Goal: Transaction & Acquisition: Purchase product/service

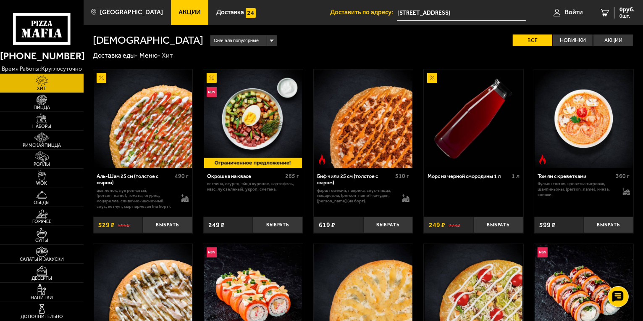
click at [573, 16] on link "Войти" at bounding box center [568, 12] width 46 height 25
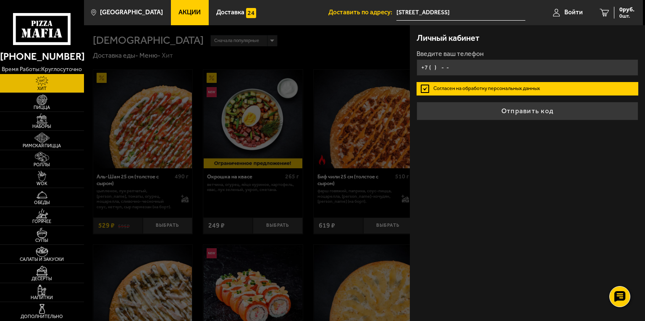
type input "+7 ( ) - -"
click at [188, 42] on div at bounding box center [406, 185] width 645 height 321
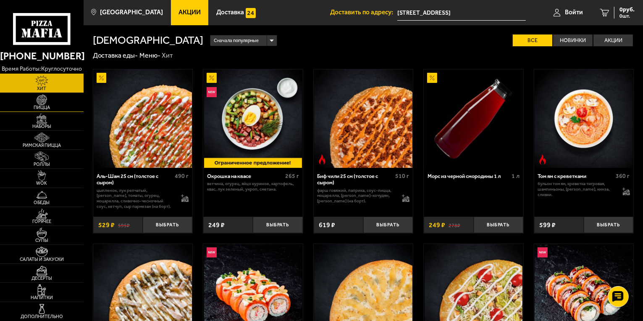
click at [55, 102] on img at bounding box center [42, 100] width 26 height 11
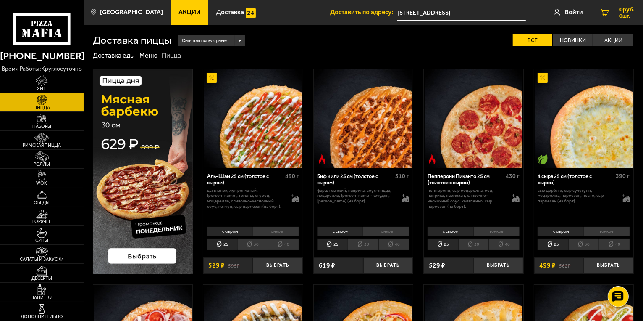
click at [606, 10] on icon at bounding box center [604, 13] width 9 height 8
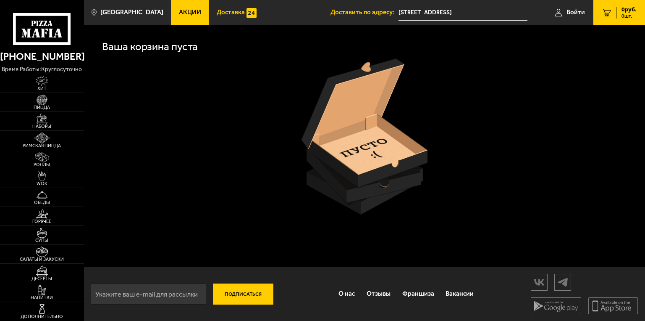
click at [221, 14] on span "Доставка" at bounding box center [231, 12] width 28 height 6
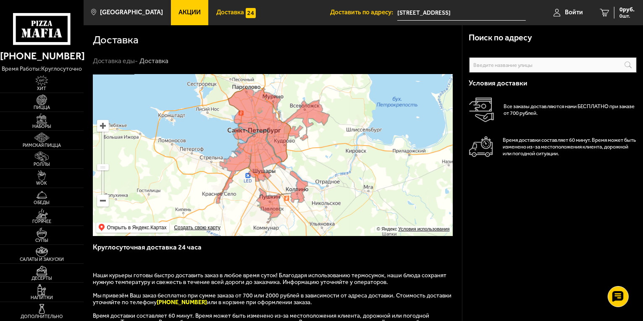
click at [216, 16] on span "Доставка" at bounding box center [230, 12] width 28 height 6
click at [185, 16] on span "Акции" at bounding box center [190, 12] width 22 height 6
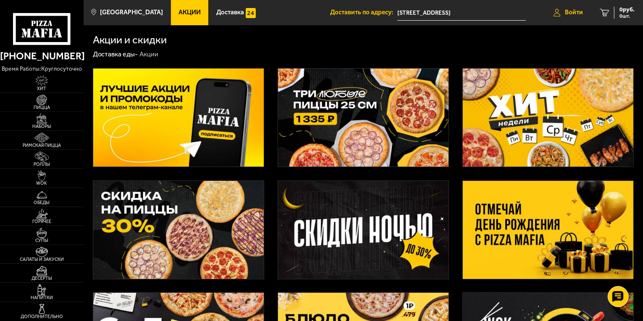
click at [582, 16] on span "Войти" at bounding box center [574, 12] width 18 height 6
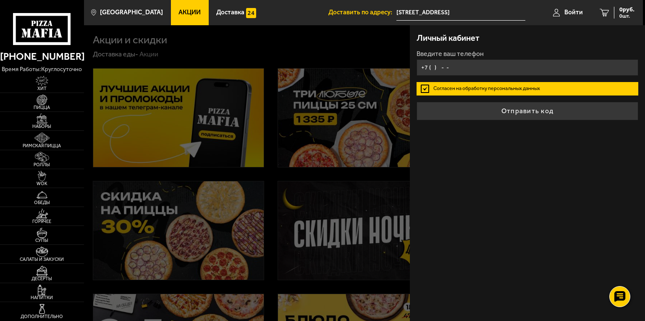
click at [432, 68] on input "+7 ( ) - -" at bounding box center [528, 67] width 222 height 16
click at [432, 67] on input "+7 ( ) - -" at bounding box center [528, 67] width 222 height 16
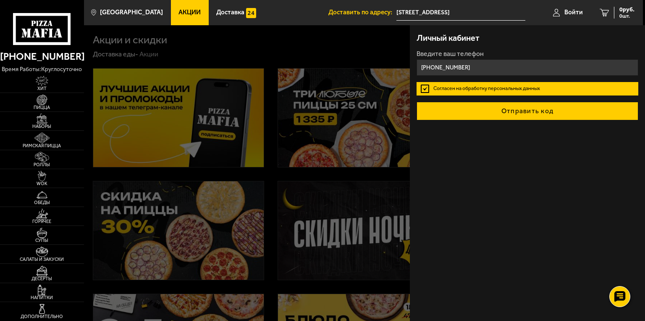
type input "[PHONE_NUMBER]"
click at [495, 109] on button "Отправить код" at bounding box center [528, 111] width 222 height 18
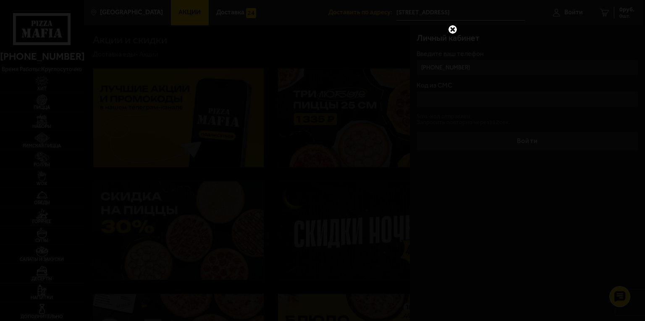
click at [455, 31] on link at bounding box center [453, 29] width 11 height 11
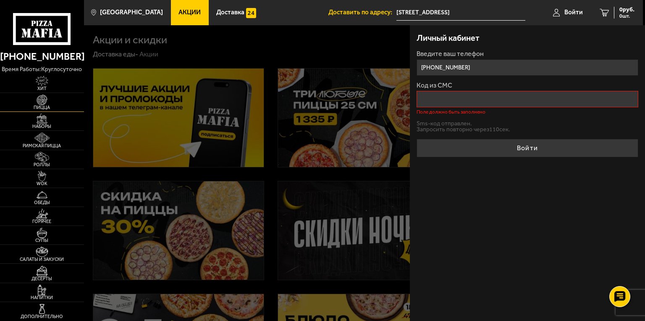
click at [47, 103] on img at bounding box center [42, 100] width 26 height 11
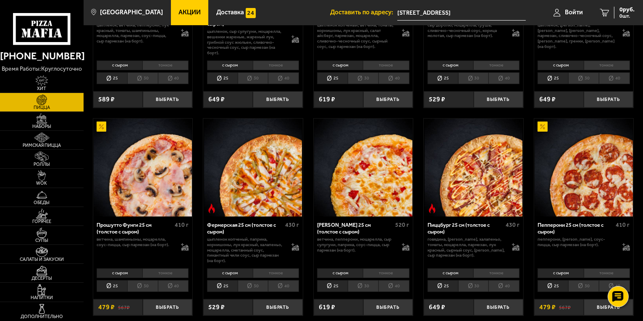
scroll to position [420, 0]
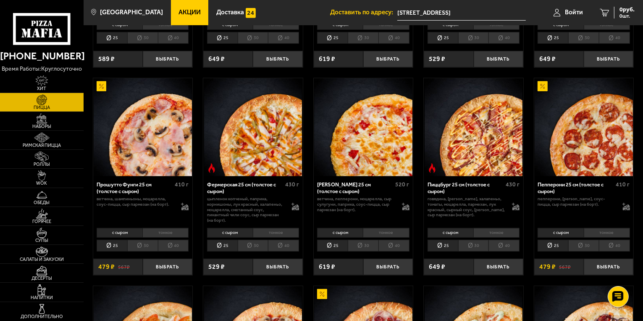
click at [115, 244] on li "25" at bounding box center [112, 246] width 31 height 12
click at [108, 243] on li "25" at bounding box center [112, 246] width 31 height 12
click at [166, 270] on button "Выбрать" at bounding box center [168, 266] width 50 height 16
click at [152, 271] on button "−" at bounding box center [151, 266] width 16 height 16
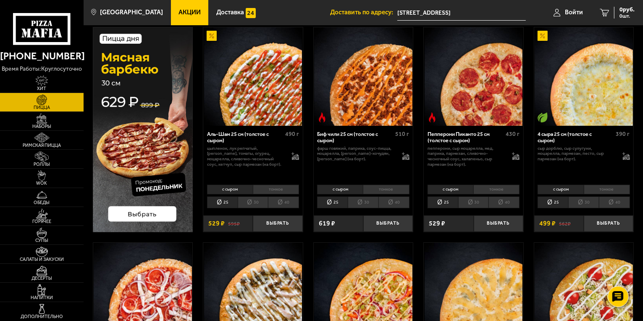
scroll to position [0, 0]
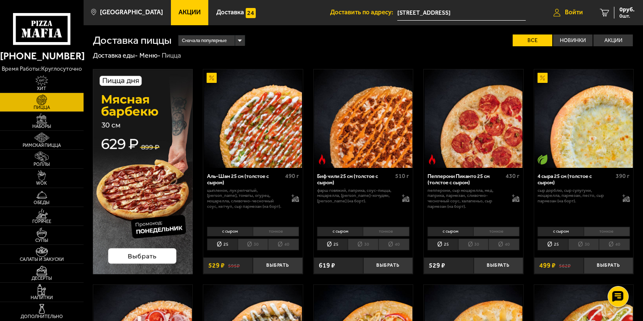
click at [560, 18] on link "Войти" at bounding box center [568, 12] width 46 height 25
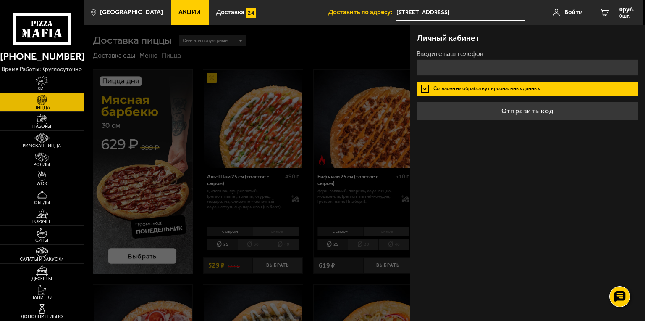
click at [531, 219] on div "Личный кабинет Введите ваш телефон Согласен на обработку персональных данных От…" at bounding box center [527, 172] width 235 height 295
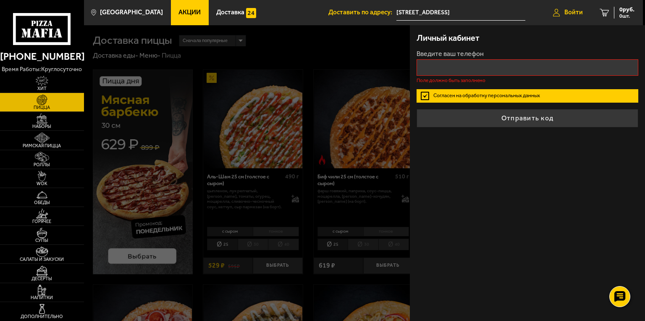
click at [561, 12] on link "Войти" at bounding box center [568, 12] width 47 height 25
click at [528, 155] on div "Личный кабинет Введите ваш телефон Поле должно быть заполнено Согласен на обраб…" at bounding box center [527, 172] width 235 height 295
click at [332, 50] on div at bounding box center [406, 185] width 645 height 321
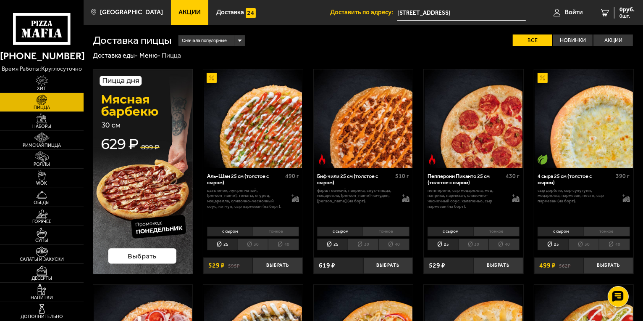
click at [242, 38] on div "Сначала популярные" at bounding box center [212, 40] width 66 height 11
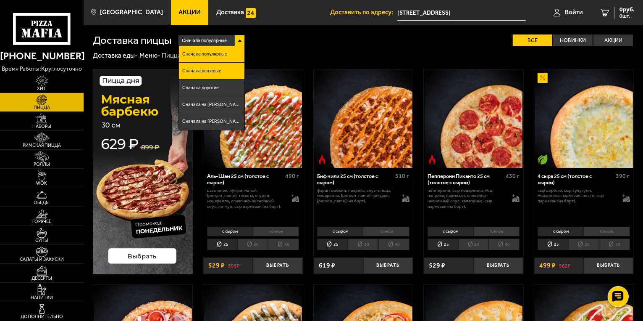
click at [210, 69] on span "Сначала дешевые" at bounding box center [201, 70] width 39 height 5
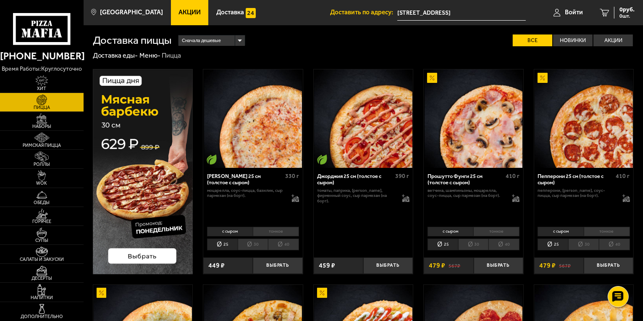
click at [478, 231] on li "тонкое" at bounding box center [497, 232] width 46 height 10
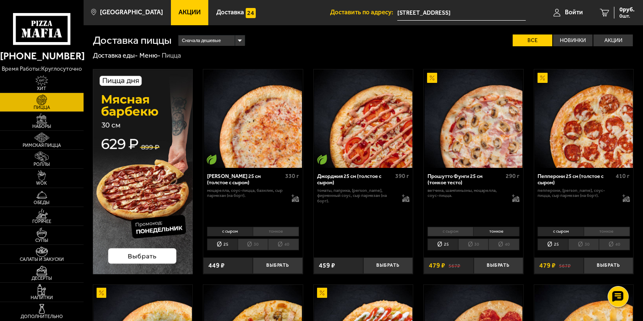
click at [447, 244] on li "25" at bounding box center [443, 244] width 31 height 12
click at [494, 264] on button "Выбрать" at bounding box center [499, 265] width 50 height 16
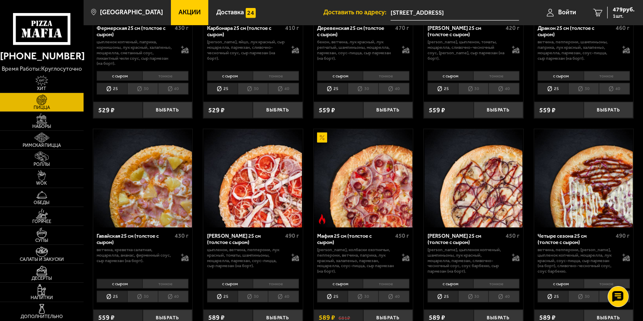
scroll to position [630, 0]
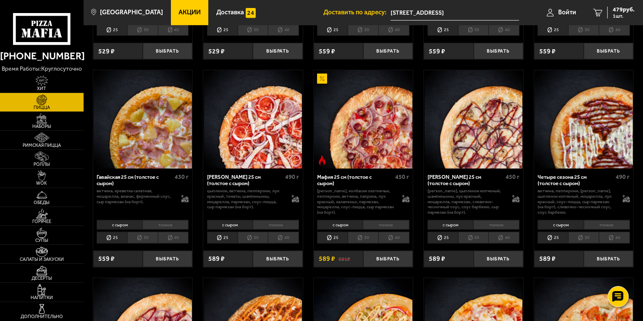
click at [490, 220] on li "тонкое" at bounding box center [497, 225] width 46 height 10
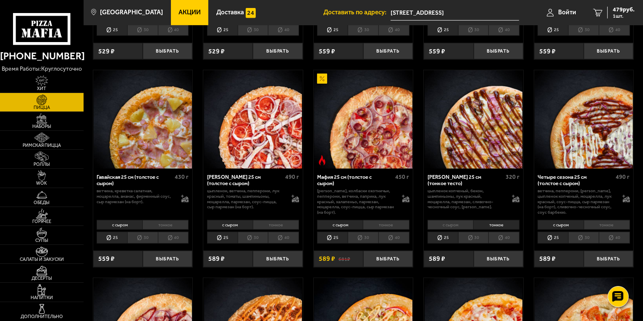
click at [444, 236] on li "25" at bounding box center [443, 238] width 31 height 12
click at [497, 251] on button "Выбрать" at bounding box center [499, 258] width 50 height 16
click at [504, 254] on button "Выбрать" at bounding box center [499, 258] width 50 height 16
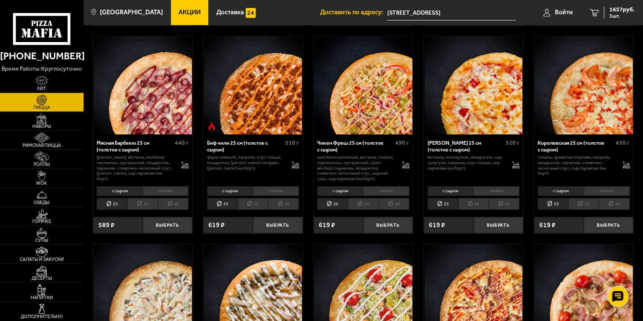
scroll to position [840, 0]
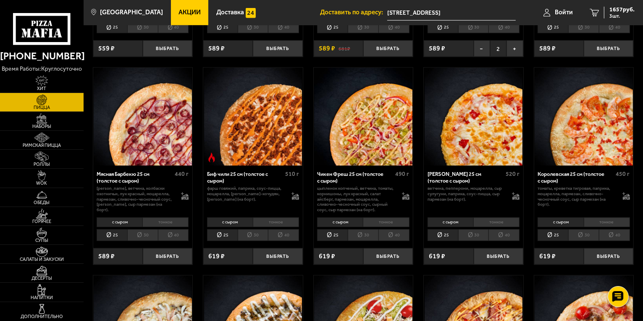
click at [607, 218] on li "тонкое" at bounding box center [607, 222] width 46 height 10
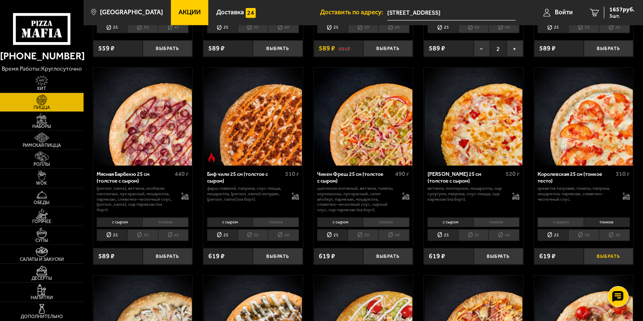
click at [623, 250] on button "Выбрать" at bounding box center [609, 256] width 50 height 16
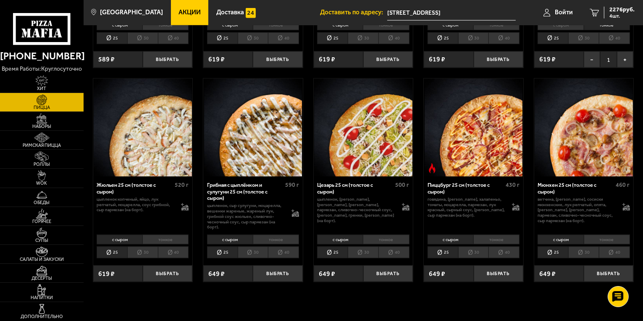
scroll to position [1009, 0]
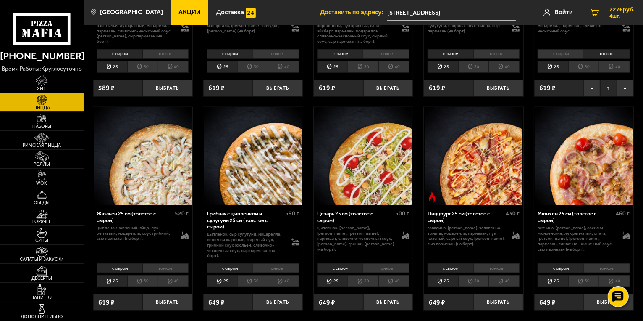
click at [596, 18] on link "4 2276 руб. 4 шт." at bounding box center [613, 12] width 62 height 25
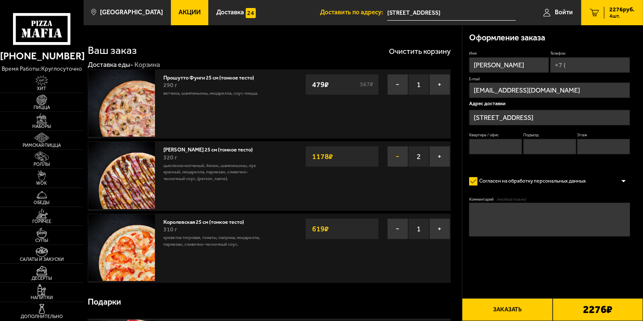
click at [393, 155] on button "−" at bounding box center [397, 156] width 21 height 21
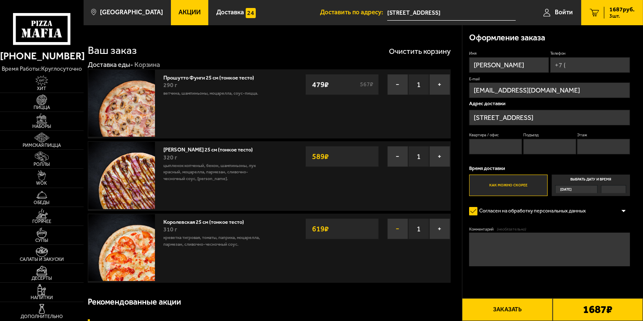
click at [399, 229] on button "−" at bounding box center [397, 228] width 21 height 21
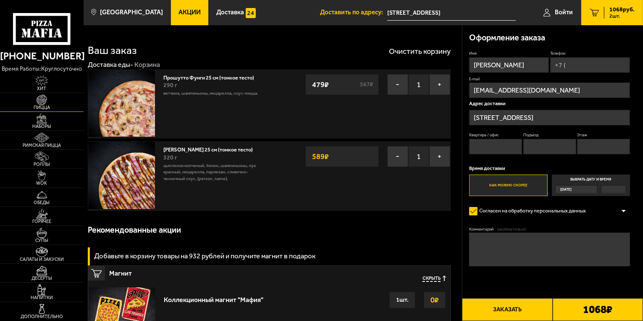
click at [47, 102] on img at bounding box center [42, 100] width 26 height 11
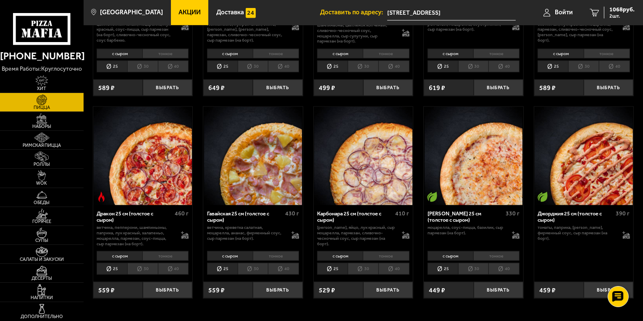
scroll to position [1051, 0]
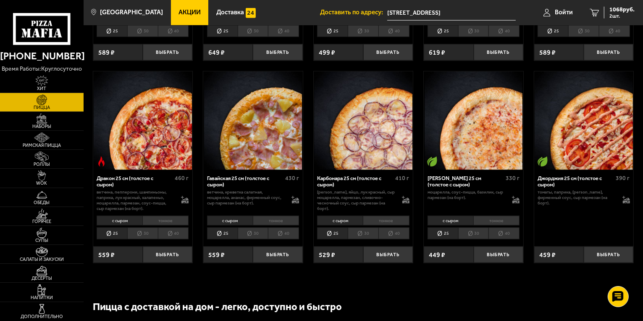
click at [272, 225] on li "тонкое" at bounding box center [276, 221] width 46 height 10
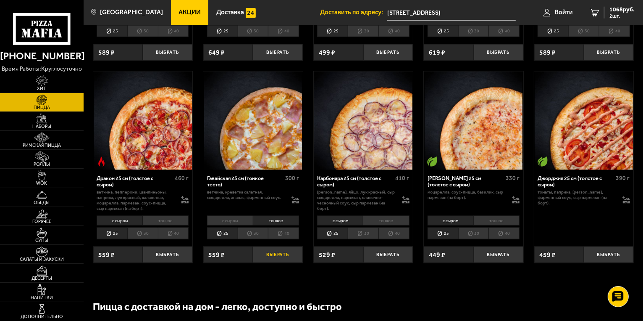
click at [273, 255] on button "Выбрать" at bounding box center [278, 254] width 50 height 16
click at [622, 12] on span "1627 руб." at bounding box center [622, 10] width 25 height 6
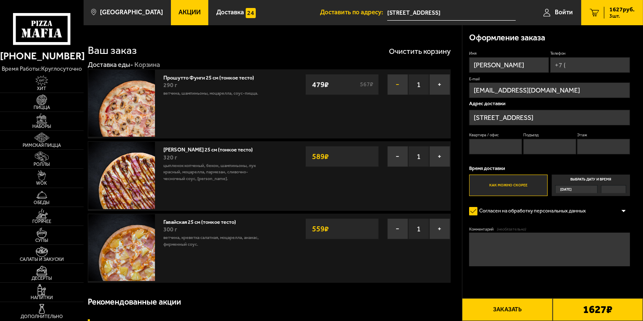
click at [392, 88] on button "−" at bounding box center [397, 84] width 21 height 21
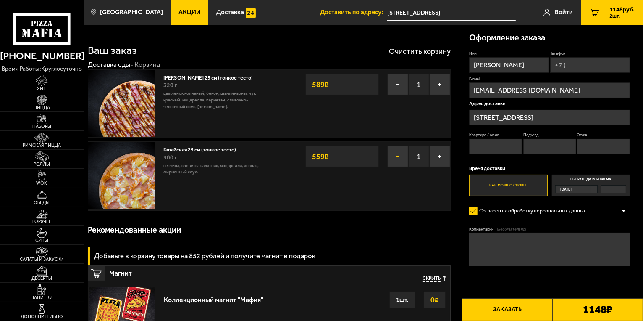
click at [396, 156] on button "−" at bounding box center [397, 156] width 21 height 21
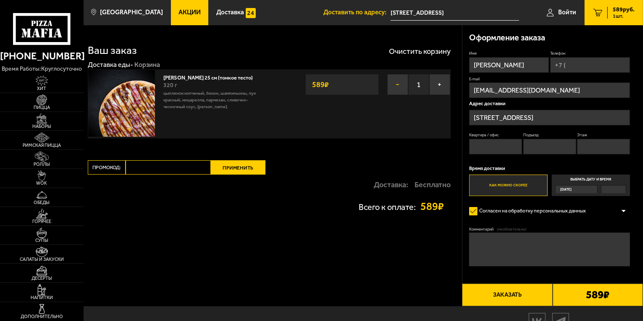
click at [396, 90] on button "−" at bounding box center [397, 84] width 21 height 21
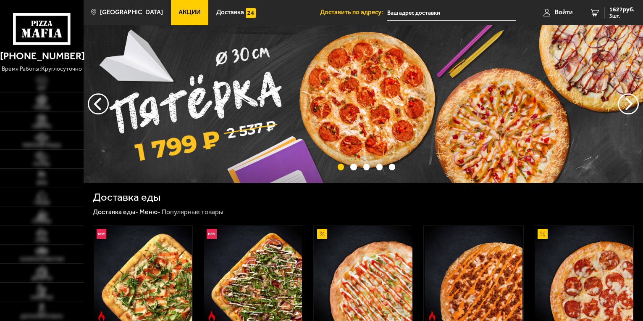
type input "[STREET_ADDRESS]"
click at [43, 101] on img at bounding box center [42, 100] width 26 height 11
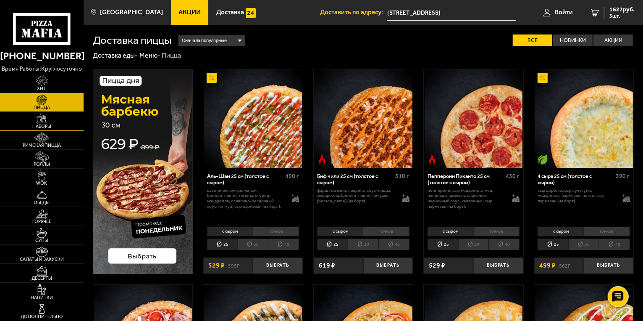
click at [55, 120] on link "Наборы" at bounding box center [42, 121] width 84 height 18
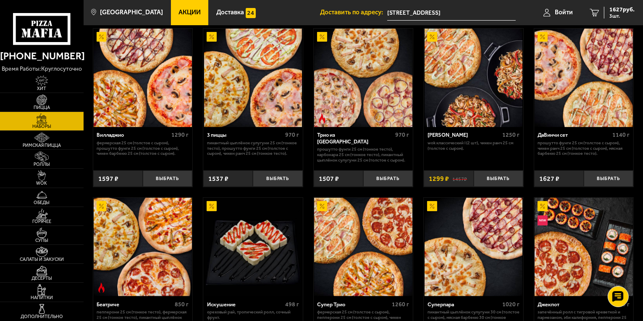
scroll to position [42, 0]
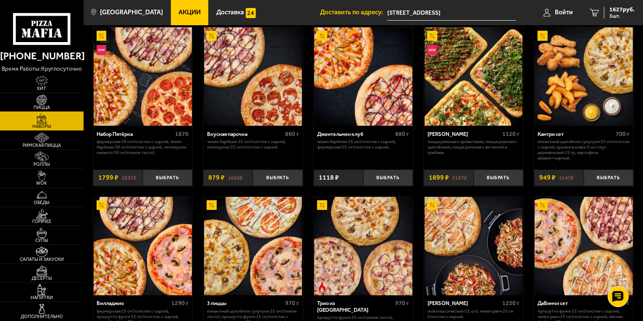
click at [29, 101] on img at bounding box center [42, 100] width 26 height 11
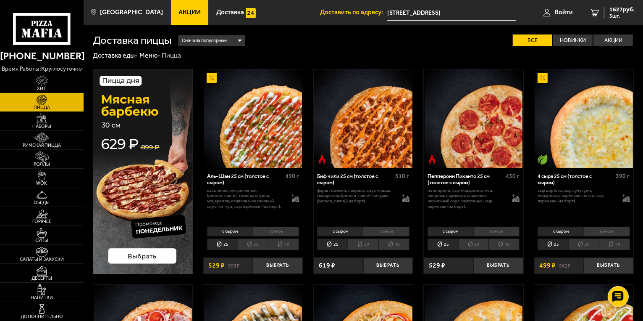
click at [179, 9] on span "Акции" at bounding box center [190, 12] width 22 height 6
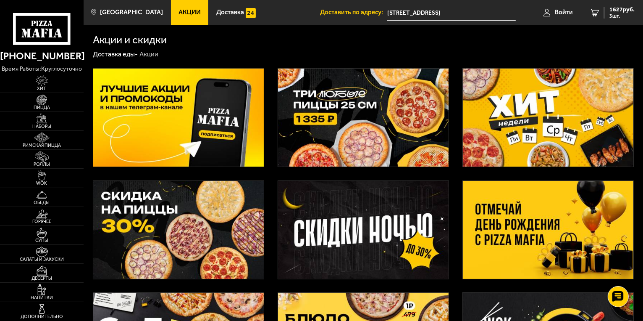
click at [373, 110] on img at bounding box center [363, 117] width 171 height 98
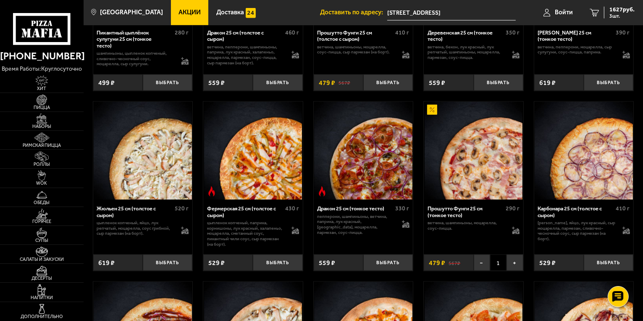
scroll to position [1135, 0]
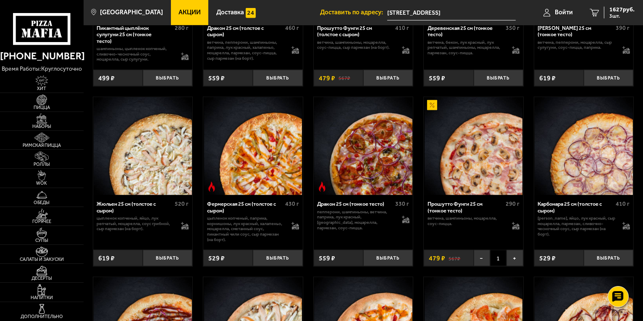
click at [455, 118] on img at bounding box center [474, 146] width 98 height 98
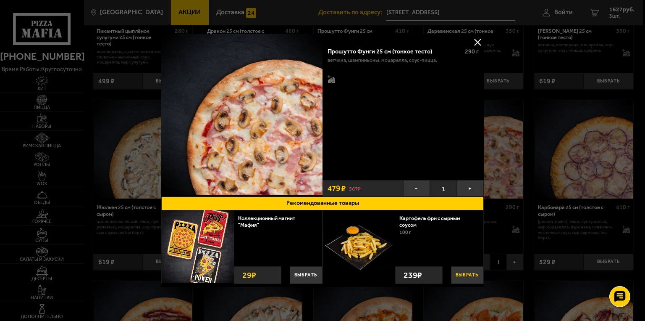
click at [467, 273] on button "Выбрать" at bounding box center [467, 275] width 32 height 18
click at [477, 39] on button at bounding box center [478, 42] width 13 height 13
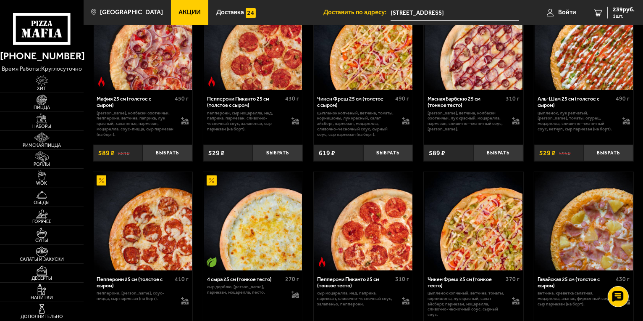
scroll to position [462, 0]
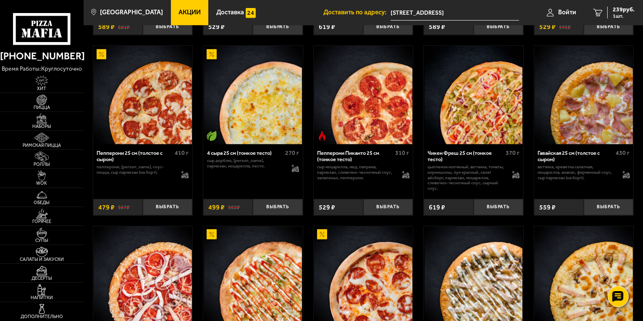
click at [583, 132] on img at bounding box center [584, 95] width 98 height 98
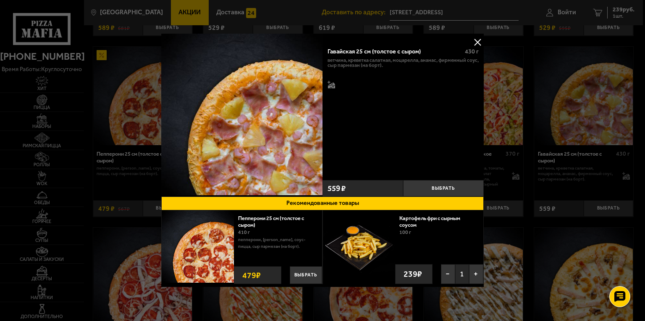
click at [475, 40] on button at bounding box center [478, 42] width 13 height 13
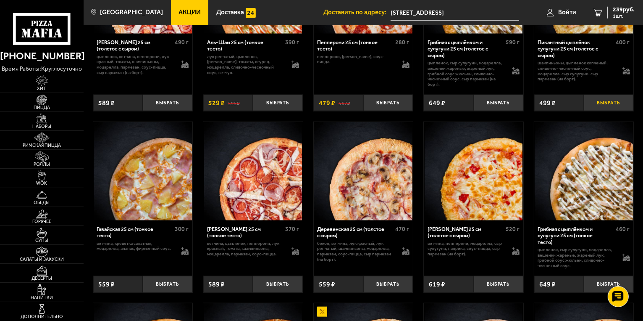
scroll to position [756, 0]
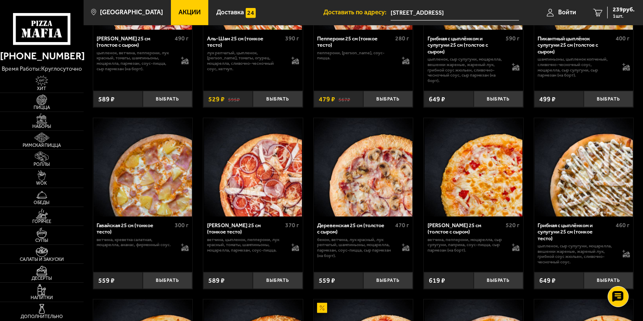
click at [163, 197] on img at bounding box center [143, 167] width 98 height 98
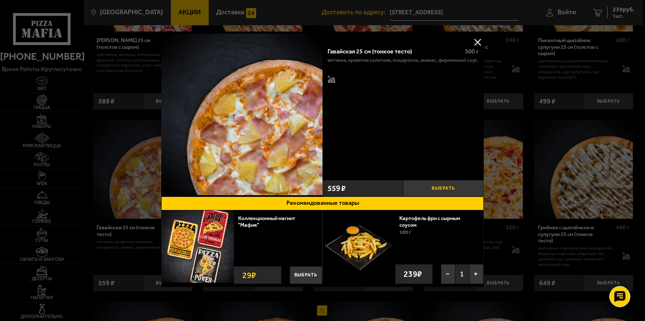
click at [430, 188] on button "Выбрать" at bounding box center [443, 188] width 81 height 16
click at [477, 41] on button at bounding box center [478, 42] width 13 height 13
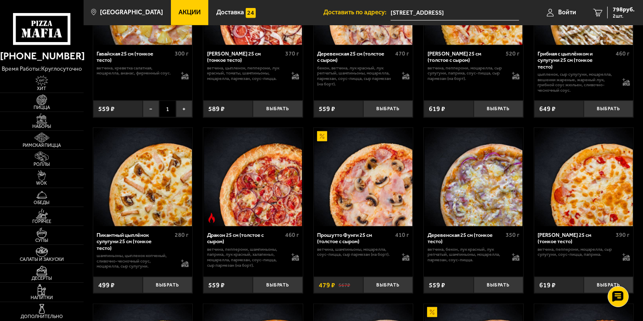
scroll to position [967, 0]
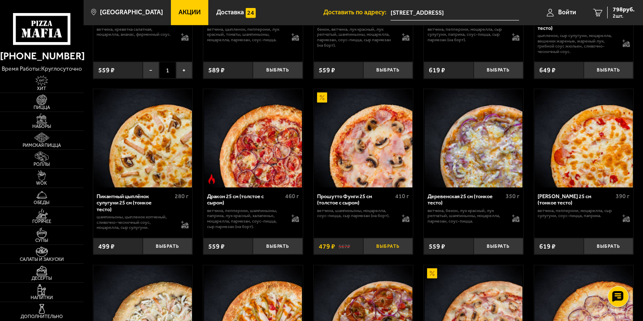
click at [382, 250] on button "Выбрать" at bounding box center [389, 246] width 50 height 16
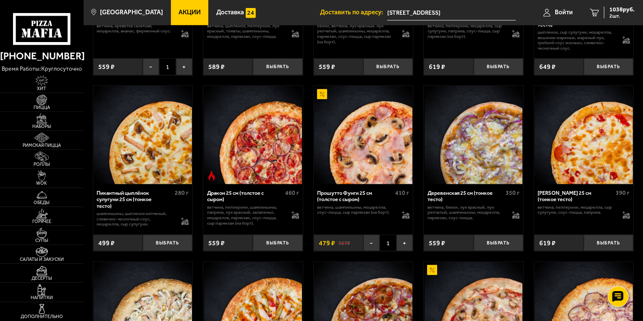
scroll to position [1009, 0]
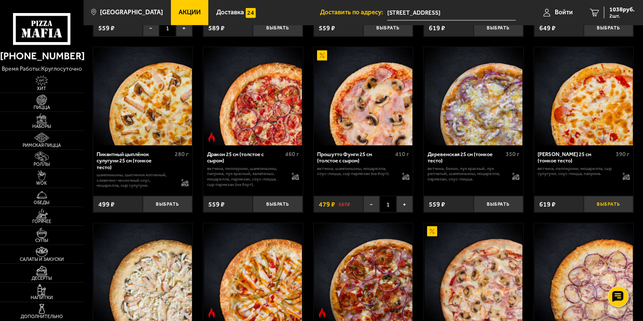
click at [603, 210] on button "Выбрать" at bounding box center [609, 204] width 50 height 16
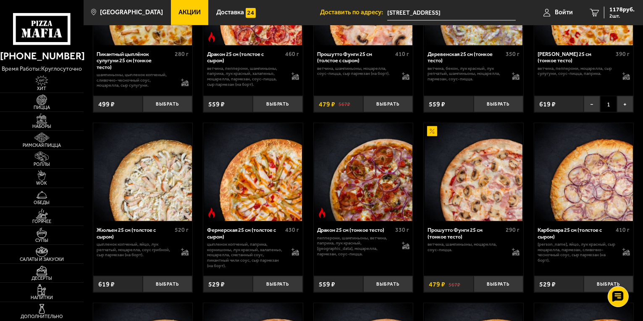
scroll to position [1135, 0]
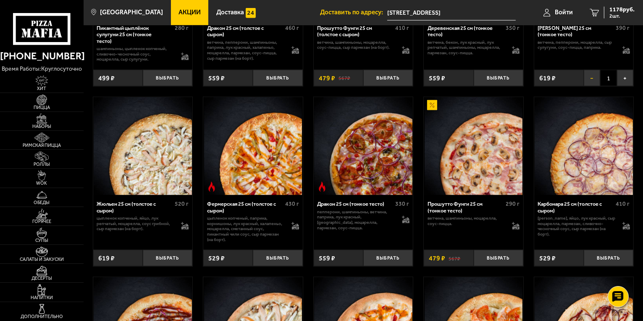
click at [596, 84] on button "−" at bounding box center [592, 78] width 16 height 16
click at [503, 266] on button "Выбрать" at bounding box center [499, 258] width 50 height 16
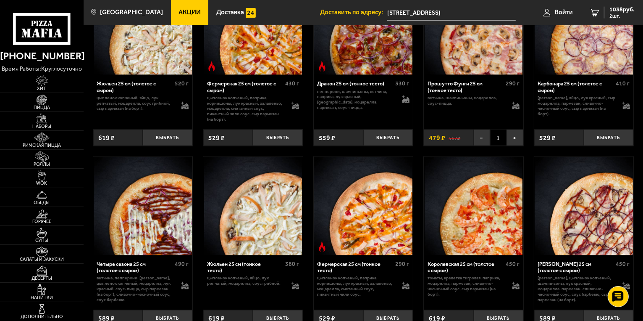
scroll to position [1345, 0]
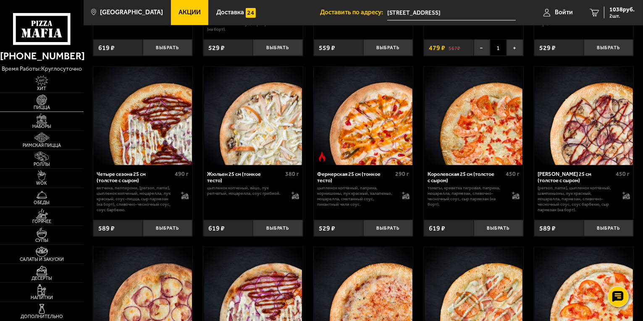
click at [60, 106] on span "Пицца" at bounding box center [42, 107] width 84 height 5
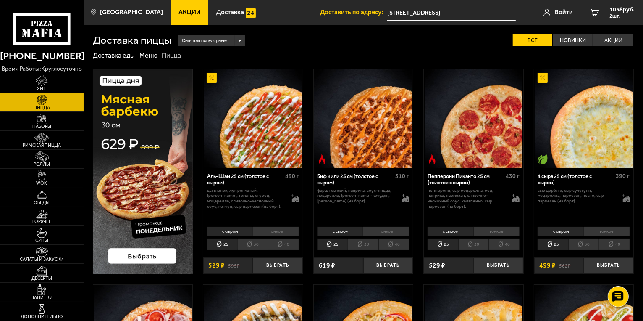
click at [238, 42] on div "Сначала популярные" at bounding box center [212, 40] width 66 height 11
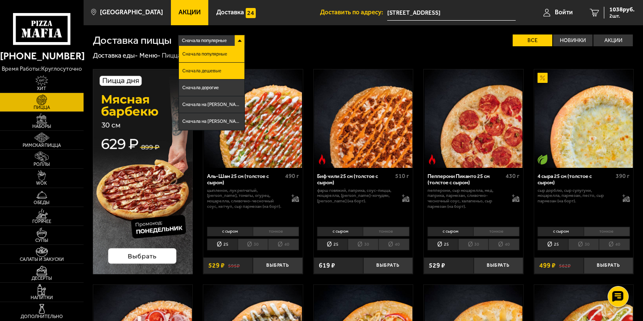
click at [208, 72] on span "Сначала дешевые" at bounding box center [201, 70] width 39 height 5
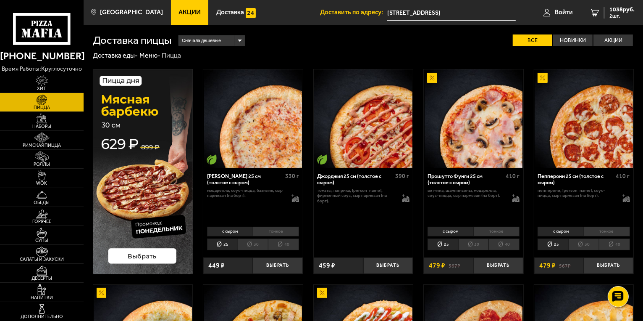
click at [288, 15] on ul "Акции Доставка" at bounding box center [245, 12] width 149 height 25
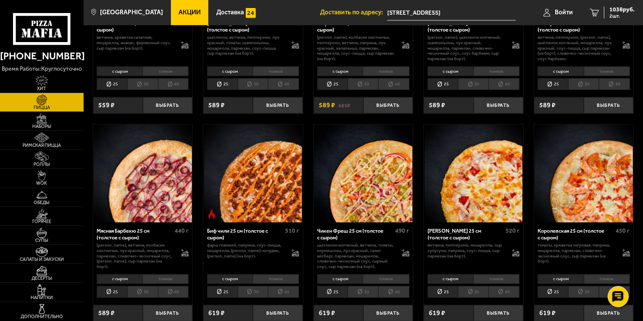
scroll to position [798, 0]
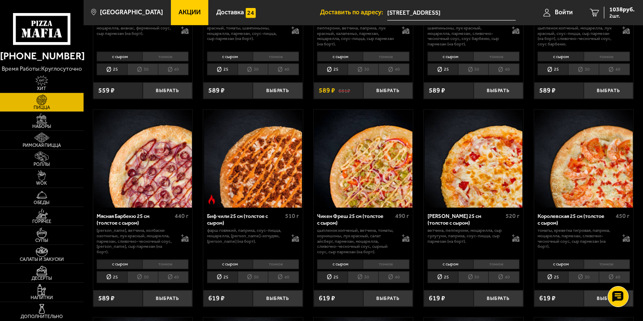
click at [156, 259] on li "тонкое" at bounding box center [165, 264] width 46 height 10
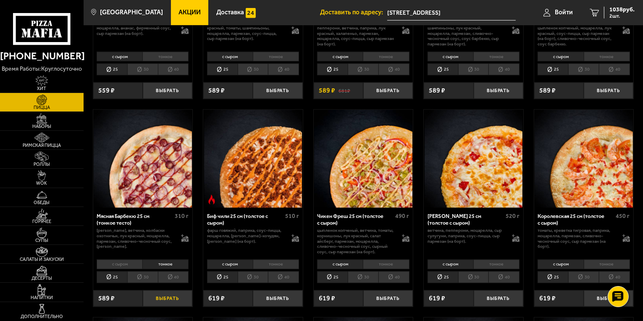
click at [172, 296] on button "Выбрать" at bounding box center [168, 298] width 50 height 16
click at [51, 117] on img at bounding box center [42, 118] width 26 height 11
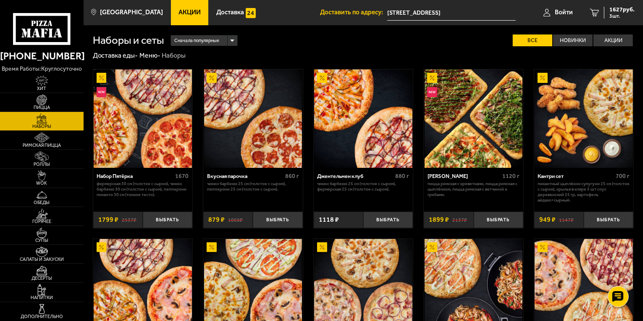
click at [232, 41] on div "Сначала популярные" at bounding box center [204, 40] width 66 height 11
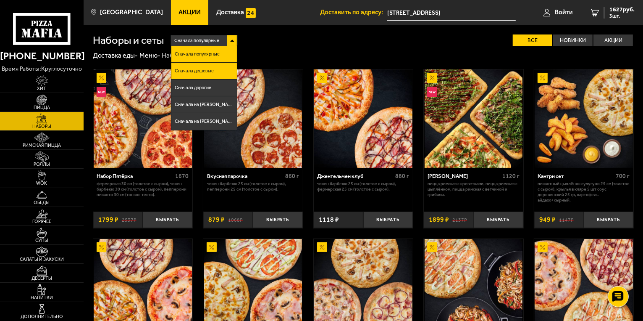
click at [211, 73] on span "Сначала дешевые" at bounding box center [194, 70] width 39 height 5
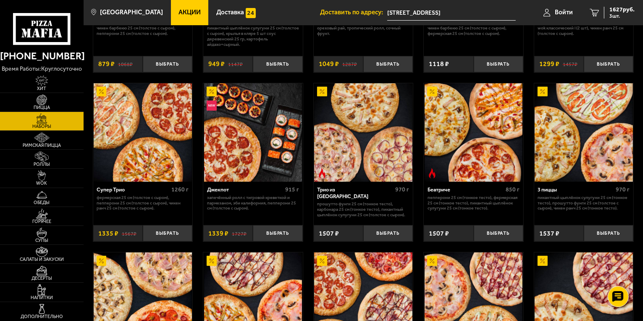
scroll to position [84, 0]
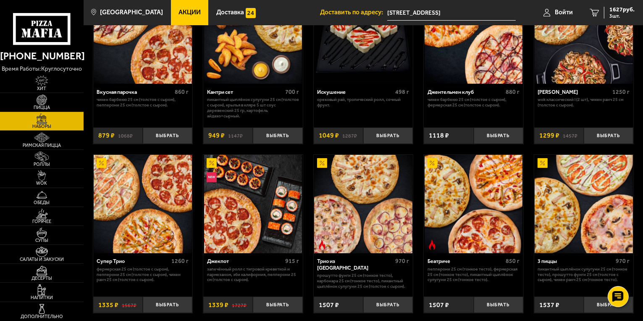
click at [179, 11] on span "Акции" at bounding box center [190, 12] width 22 height 6
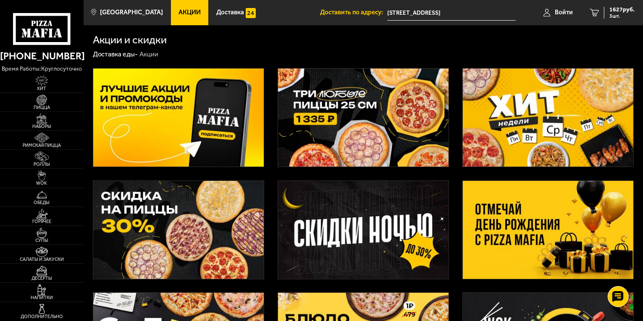
click at [392, 219] on img at bounding box center [363, 230] width 171 height 98
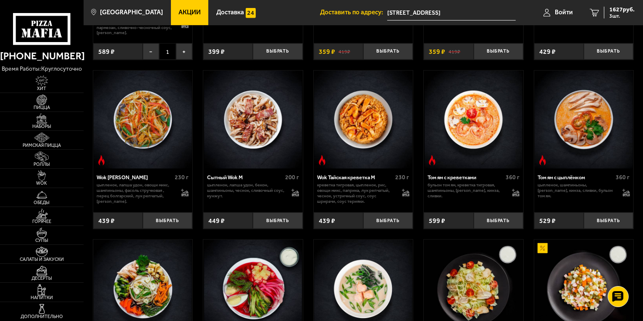
scroll to position [666, 0]
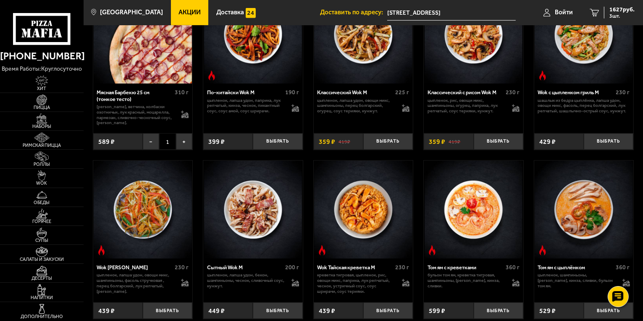
click at [179, 11] on span "Акции" at bounding box center [190, 12] width 22 height 6
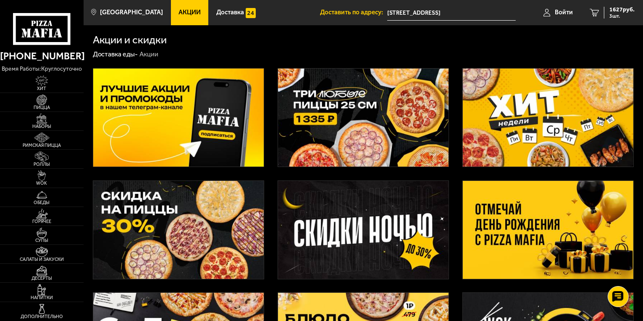
click at [341, 98] on img at bounding box center [363, 117] width 171 height 98
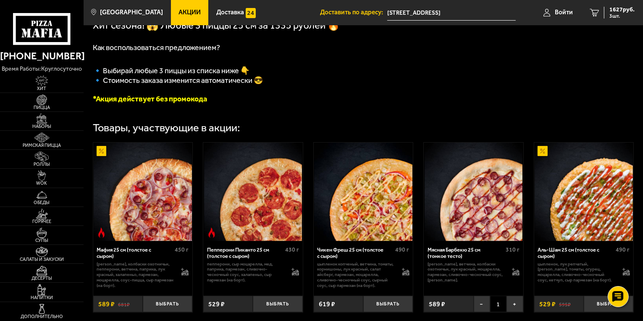
scroll to position [252, 0]
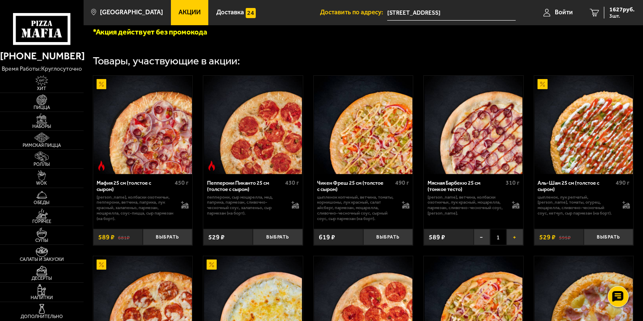
click at [516, 241] on button "+" at bounding box center [515, 237] width 16 height 16
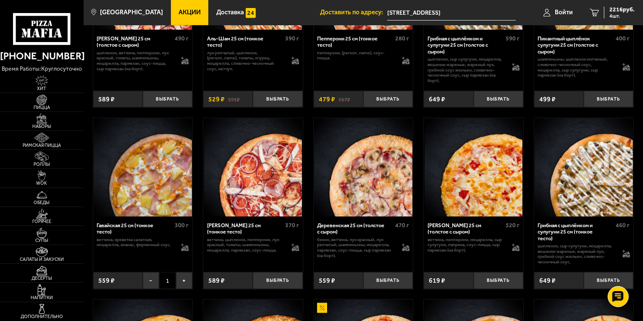
scroll to position [840, 0]
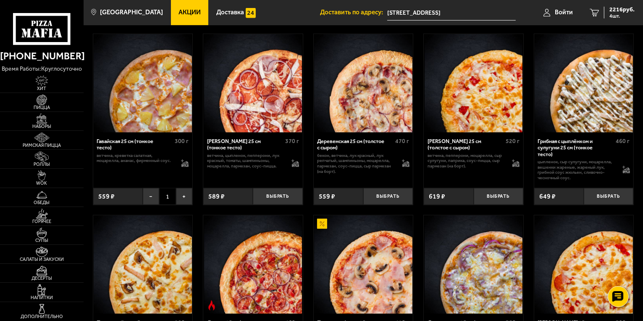
click at [137, 144] on div "Гавайская 25 см (тонкое тесто)" at bounding box center [135, 144] width 76 height 13
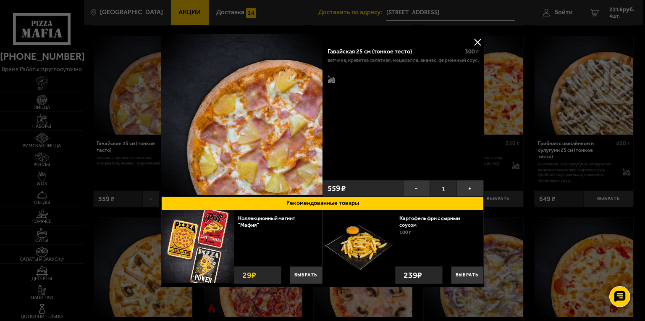
click at [478, 44] on button at bounding box center [478, 42] width 13 height 13
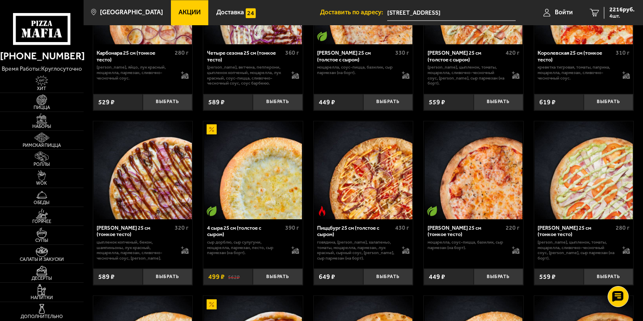
scroll to position [1597, 0]
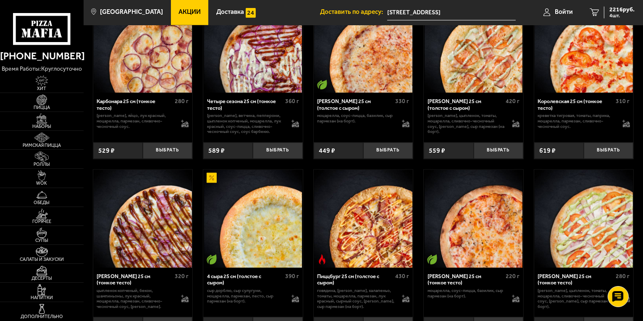
click at [566, 108] on div "Королевская 25 см (тонкое тесто)" at bounding box center [576, 104] width 76 height 13
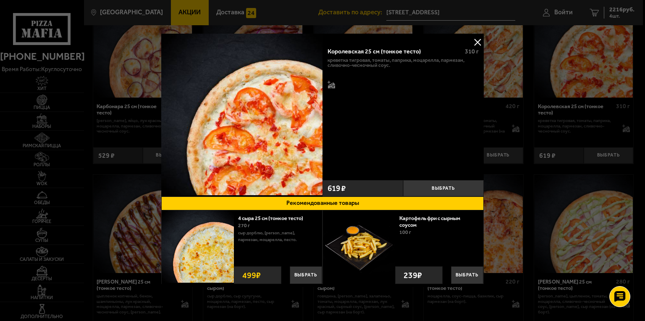
click at [476, 40] on button at bounding box center [478, 42] width 13 height 13
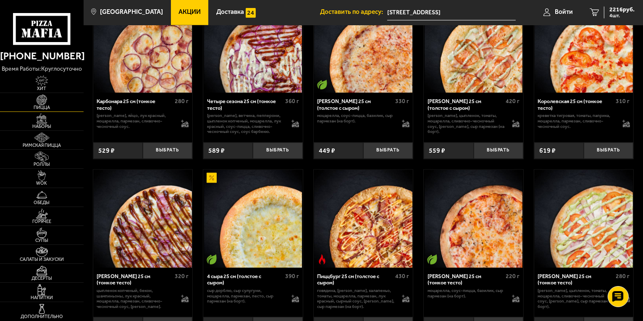
click at [54, 103] on img at bounding box center [42, 100] width 26 height 11
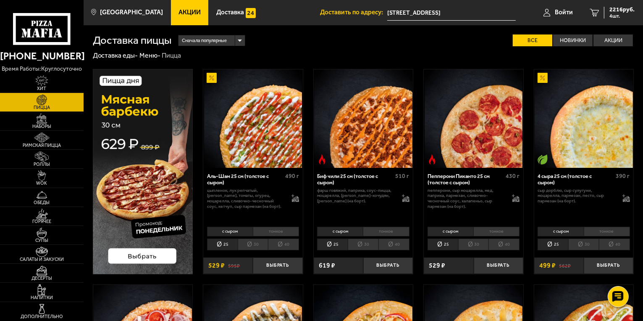
click at [240, 39] on div "Сначала популярные" at bounding box center [212, 40] width 66 height 11
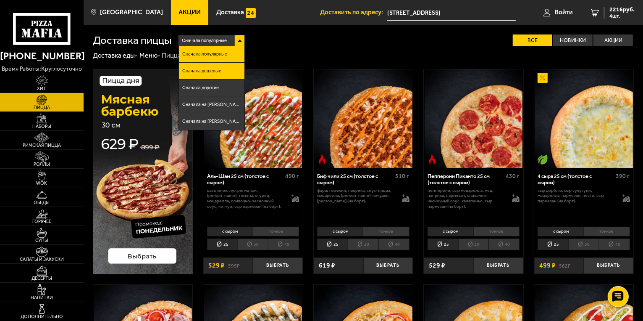
click at [202, 69] on span "Сначала дешевые" at bounding box center [201, 70] width 39 height 5
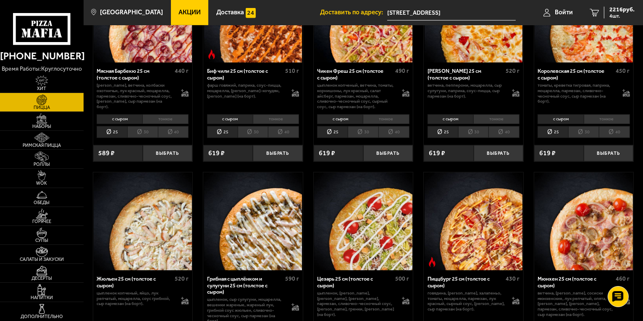
scroll to position [925, 0]
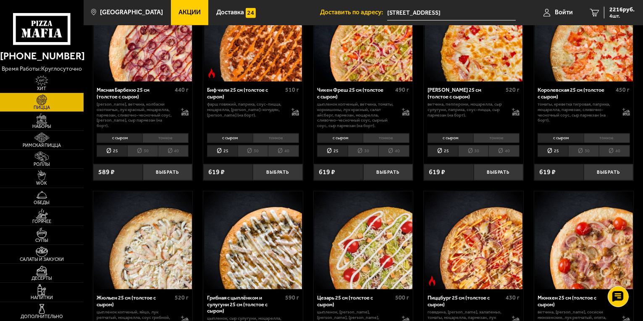
click at [608, 133] on li "тонкое" at bounding box center [607, 138] width 46 height 10
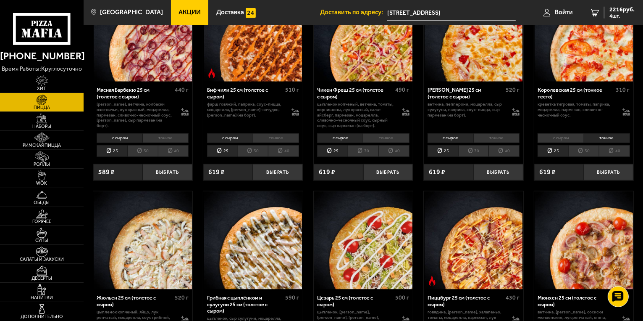
click at [581, 148] on li "30" at bounding box center [584, 151] width 31 height 12
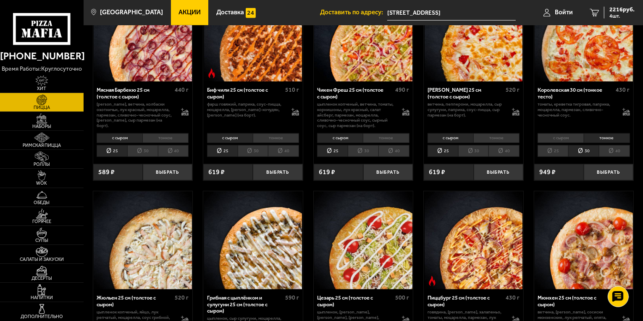
click at [553, 148] on li "25" at bounding box center [553, 151] width 31 height 12
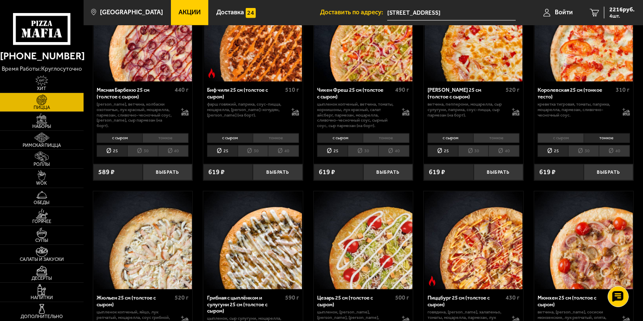
click at [558, 133] on li "с сыром" at bounding box center [561, 138] width 46 height 10
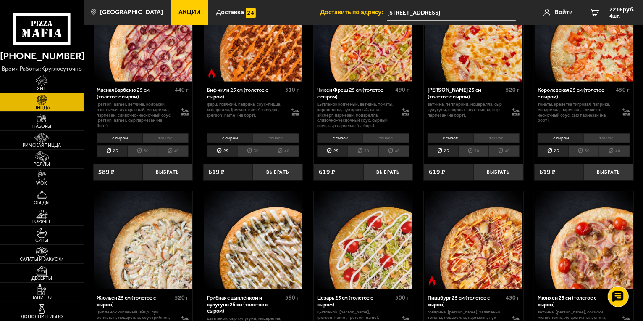
click at [593, 138] on div "с сыром тонкое 25 30 40 Топпинги" at bounding box center [585, 145] width 100 height 28
click at [599, 136] on li "тонкое" at bounding box center [607, 138] width 46 height 10
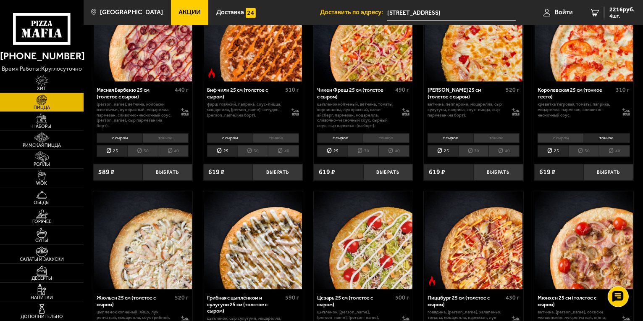
click at [573, 136] on li "с сыром" at bounding box center [561, 138] width 46 height 10
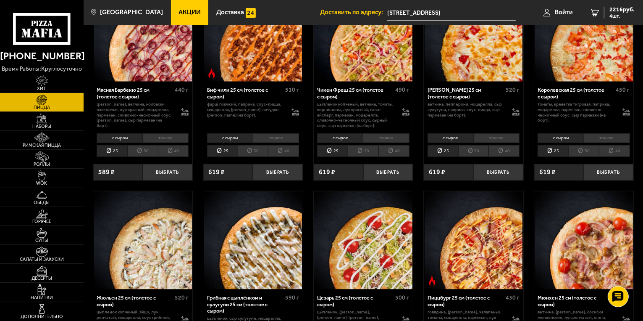
click at [597, 137] on li "тонкое" at bounding box center [607, 138] width 46 height 10
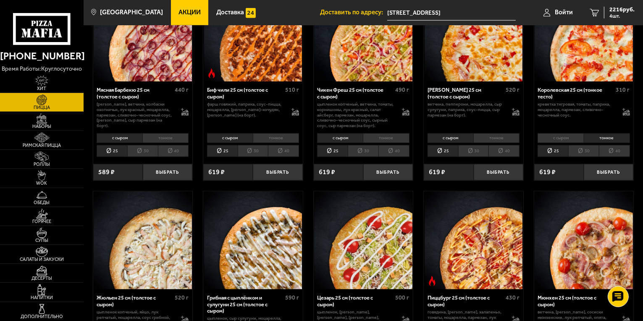
click at [563, 87] on div "Королевская 25 см (тонкое тесто)" at bounding box center [576, 93] width 76 height 13
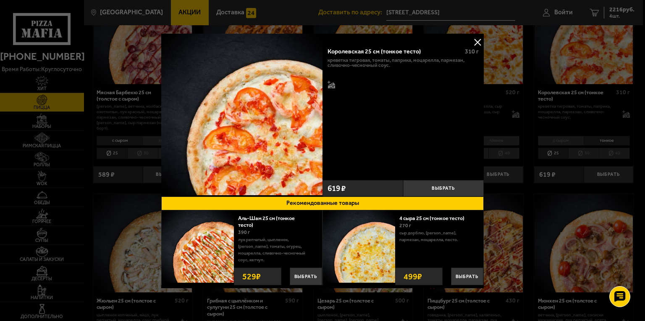
click at [472, 42] on button at bounding box center [478, 42] width 13 height 13
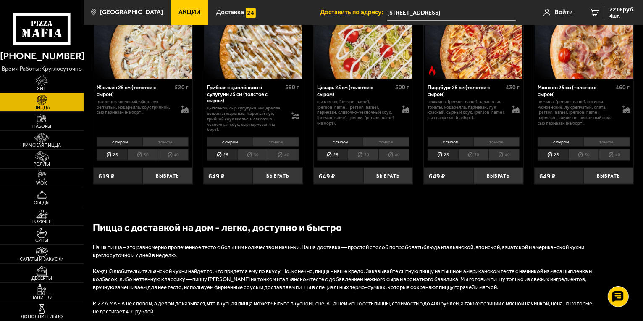
scroll to position [925, 0]
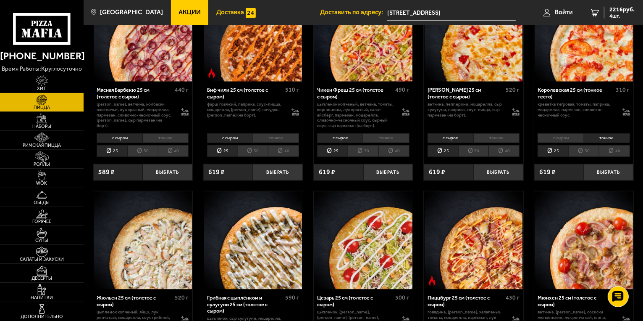
click at [219, 8] on link "Доставка" at bounding box center [235, 12] width 55 height 25
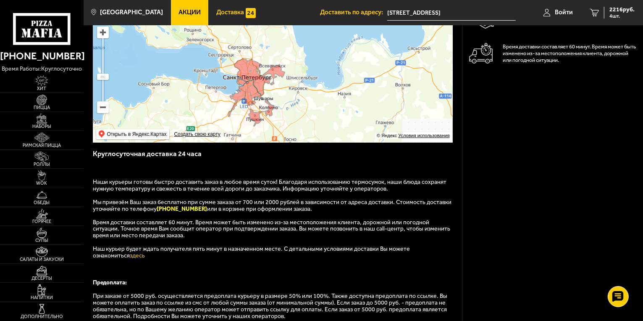
scroll to position [126, 0]
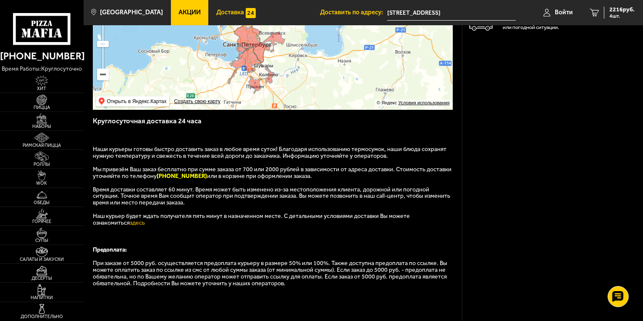
click at [185, 20] on link "Акции" at bounding box center [190, 12] width 38 height 25
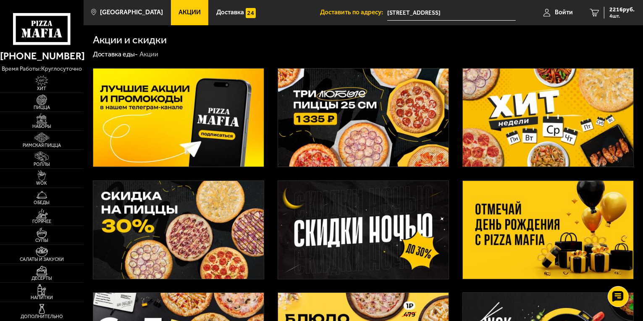
click at [342, 213] on img at bounding box center [363, 230] width 171 height 98
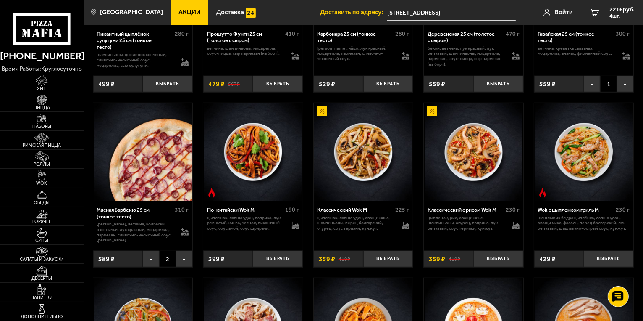
scroll to position [588, 0]
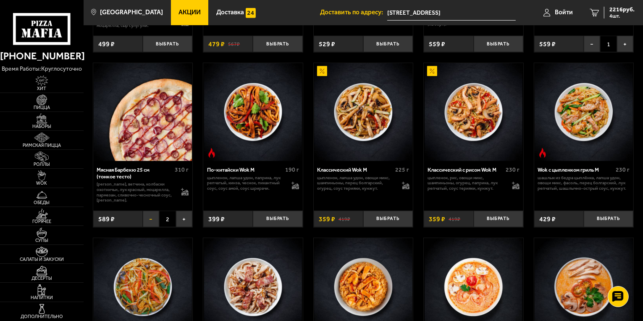
click at [153, 220] on button "−" at bounding box center [151, 219] width 16 height 16
click at [182, 224] on button "Выбрать" at bounding box center [168, 219] width 50 height 16
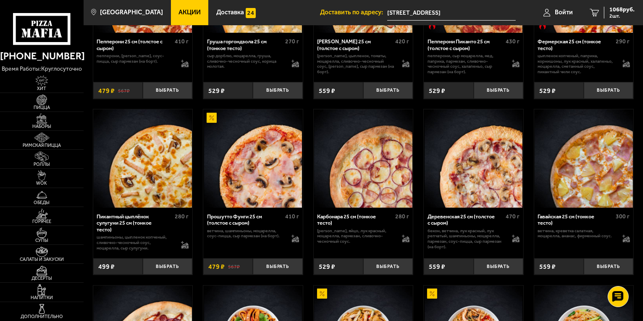
scroll to position [294, 0]
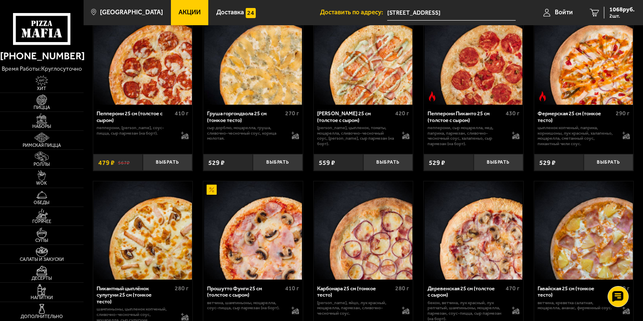
click at [173, 6] on link "Акции" at bounding box center [190, 12] width 38 height 25
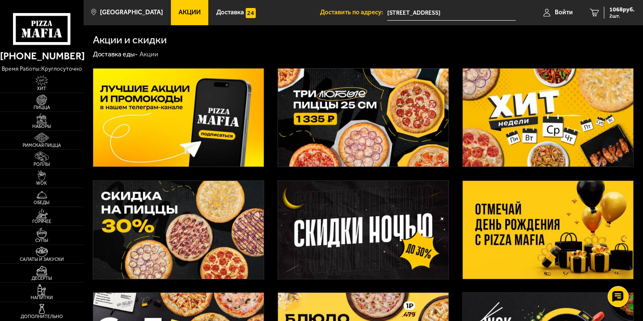
click at [217, 227] on img at bounding box center [178, 230] width 171 height 98
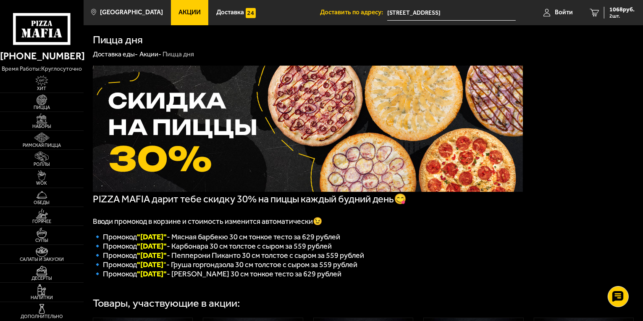
click at [152, 55] on link "Акции -" at bounding box center [151, 54] width 22 height 8
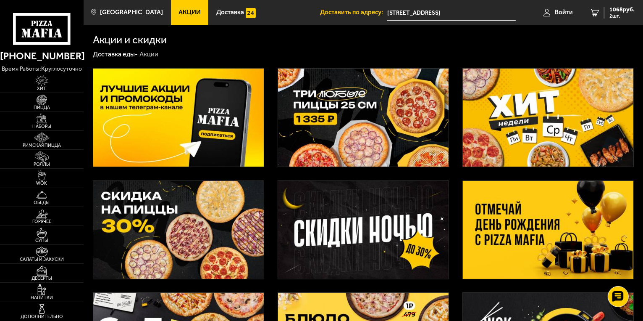
click at [378, 119] on img at bounding box center [363, 117] width 171 height 98
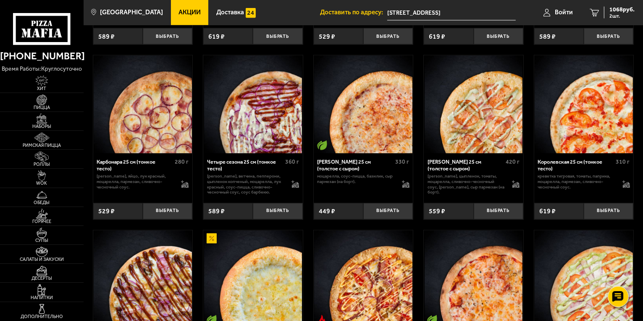
scroll to position [1471, 0]
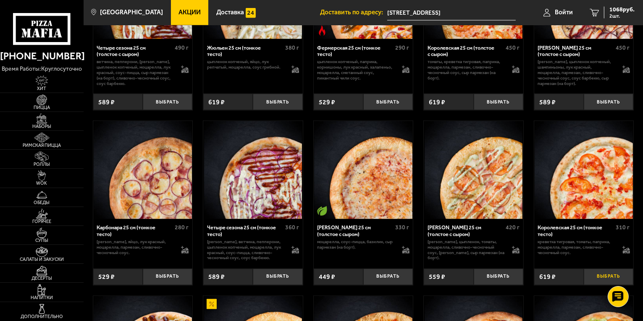
click at [599, 284] on button "Выбрать" at bounding box center [609, 277] width 50 height 16
click at [567, 235] on div "Королевская 25 см (тонкое тесто)" at bounding box center [576, 230] width 76 height 13
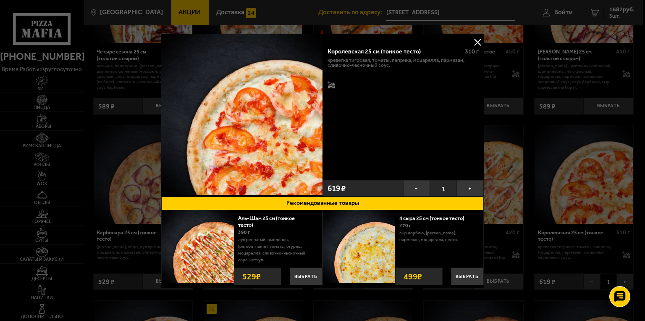
click at [477, 38] on button at bounding box center [478, 42] width 13 height 13
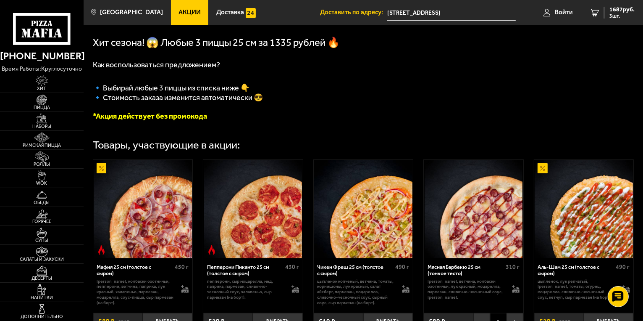
scroll to position [168, 0]
click at [188, 13] on span "Акции" at bounding box center [190, 12] width 22 height 6
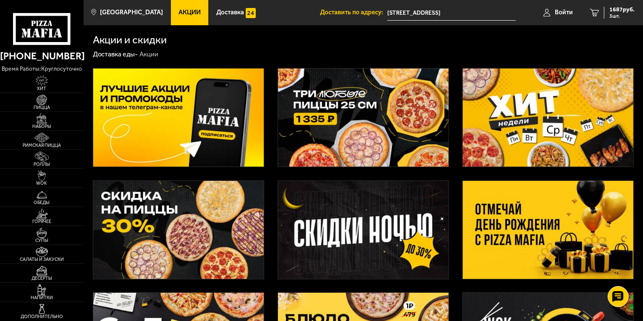
click at [399, 232] on img at bounding box center [363, 230] width 171 height 98
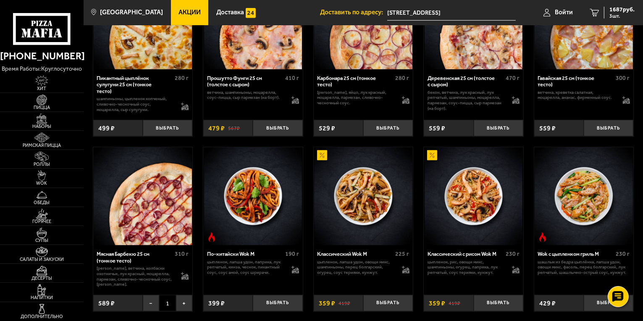
scroll to position [588, 0]
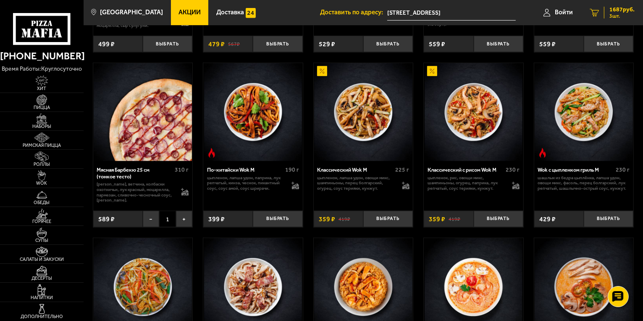
click at [619, 16] on span "3 шт." at bounding box center [622, 15] width 25 height 5
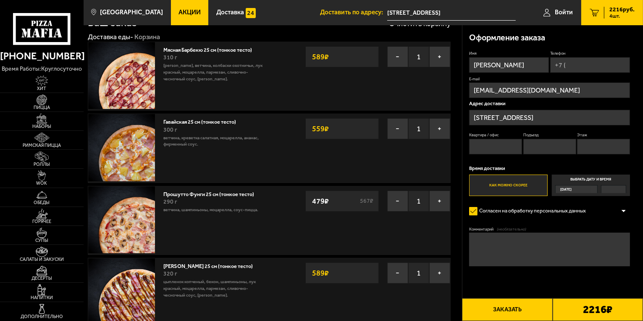
scroll to position [42, 0]
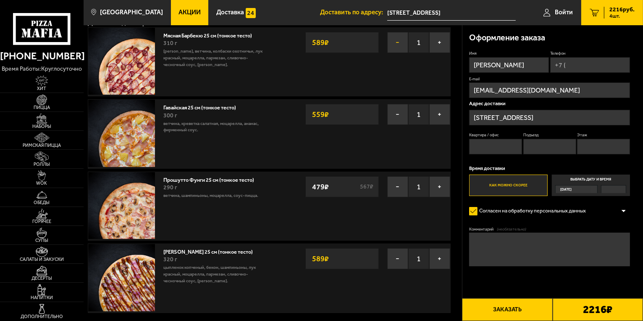
click at [394, 46] on button "−" at bounding box center [397, 42] width 21 height 21
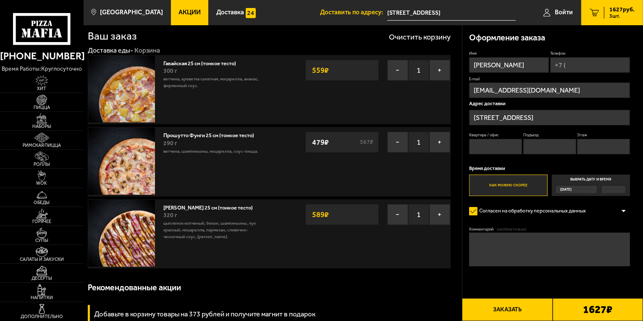
scroll to position [0, 0]
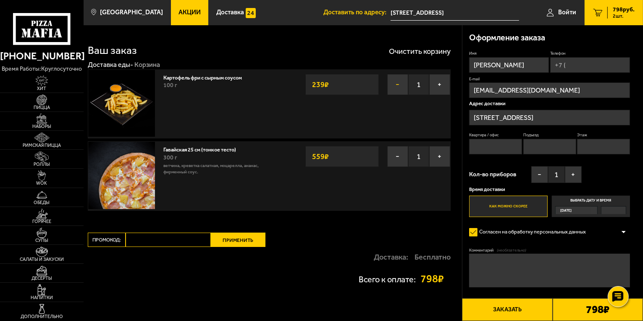
click at [395, 84] on button "−" at bounding box center [397, 84] width 21 height 21
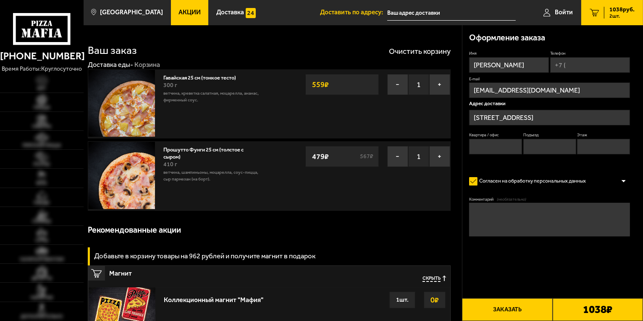
type input "[STREET_ADDRESS]"
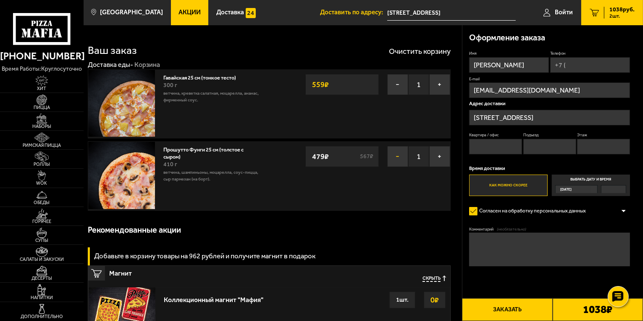
click at [398, 158] on button "−" at bounding box center [397, 156] width 21 height 21
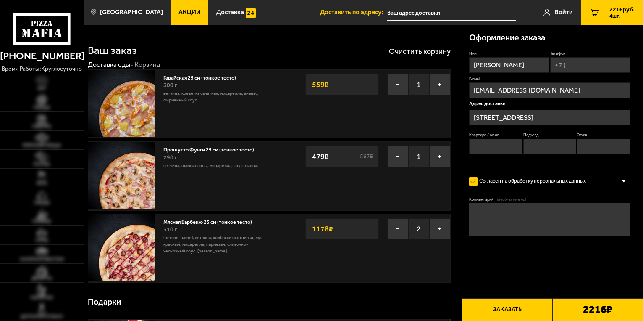
type input "[STREET_ADDRESS]"
click at [400, 232] on button "−" at bounding box center [397, 228] width 21 height 21
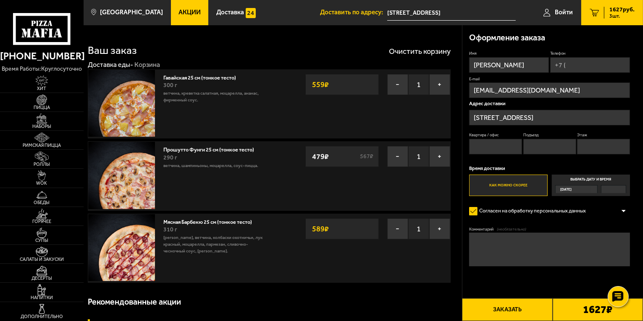
click at [597, 149] on input "Этаж" at bounding box center [603, 147] width 53 height 16
type input "3"
click at [550, 145] on input "Подъезд" at bounding box center [550, 147] width 53 height 16
type input "1"
click at [478, 146] on input "Квартира / офис" at bounding box center [495, 147] width 53 height 16
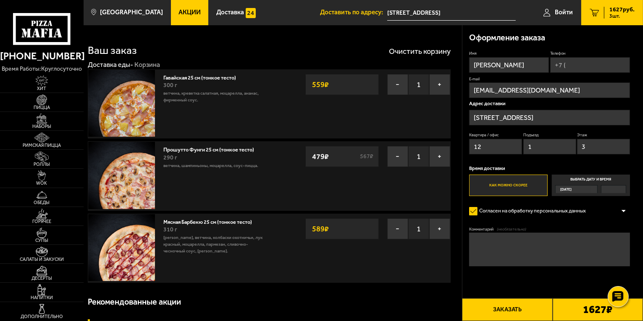
scroll to position [126, 0]
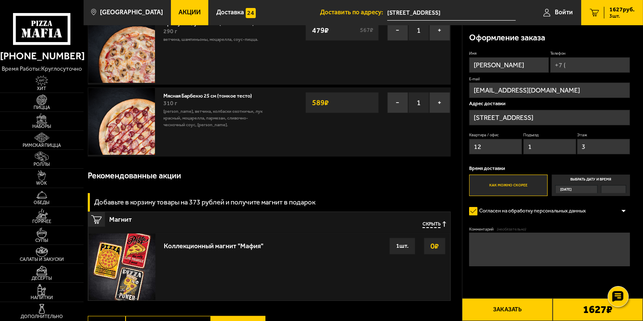
type input "12"
click at [544, 248] on textarea "Комментарий (необязательно)" at bounding box center [549, 249] width 161 height 34
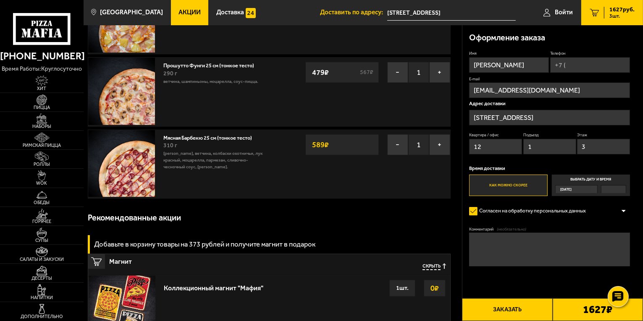
scroll to position [0, 0]
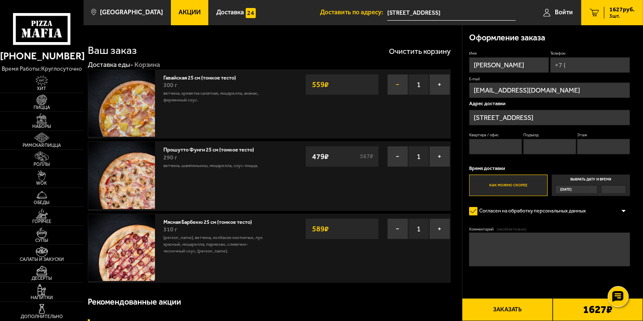
click at [396, 87] on button "−" at bounding box center [397, 84] width 21 height 21
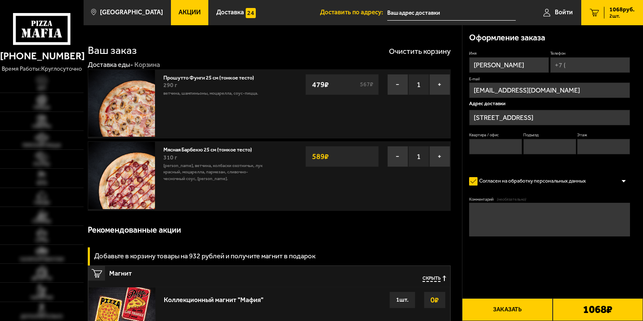
type input "[STREET_ADDRESS]"
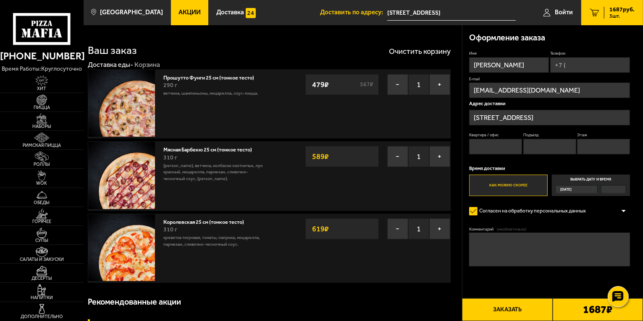
click at [588, 51] on label "Телефон" at bounding box center [591, 52] width 80 height 5
click at [588, 57] on input "Телефон" at bounding box center [591, 65] width 80 height 16
click at [583, 61] on input "Телефон" at bounding box center [591, 65] width 80 height 16
type input "[PHONE_NUMBER]"
click at [514, 66] on input "Михаил" at bounding box center [509, 65] width 80 height 16
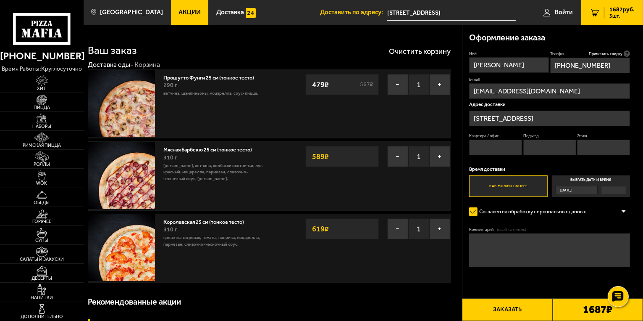
type input "[PERSON_NAME]"
drag, startPoint x: 624, startPoint y: 66, endPoint x: 553, endPoint y: 61, distance: 70.8
click at [553, 61] on input "+7 (911) 778-76-02" at bounding box center [591, 66] width 80 height 16
type input "+7 (796) 332-73-94"
click at [493, 145] on input "Квартира / офис" at bounding box center [495, 148] width 53 height 16
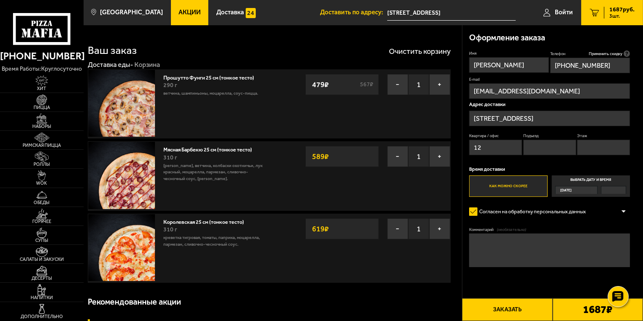
type input "12"
click at [537, 152] on input "Подъезд" at bounding box center [550, 148] width 53 height 16
type input "1"
click at [592, 148] on input "Этаж" at bounding box center [603, 148] width 53 height 16
type input "3"
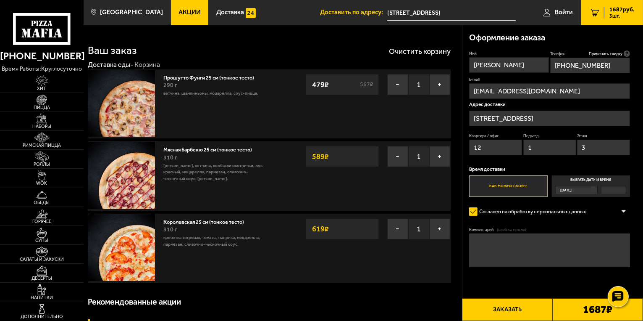
click at [616, 192] on div at bounding box center [614, 190] width 24 height 8
click at [0, 0] on input "Выбрать дату и время Сегодня" at bounding box center [0, 0] width 0 height 0
click at [591, 192] on div "[DATE]" at bounding box center [577, 190] width 42 height 8
click at [0, 0] on input "Выбрать дату и время Сегодня" at bounding box center [0, 0] width 0 height 0
click at [600, 179] on label "Выбрать дату и время Сегодня" at bounding box center [591, 185] width 79 height 21
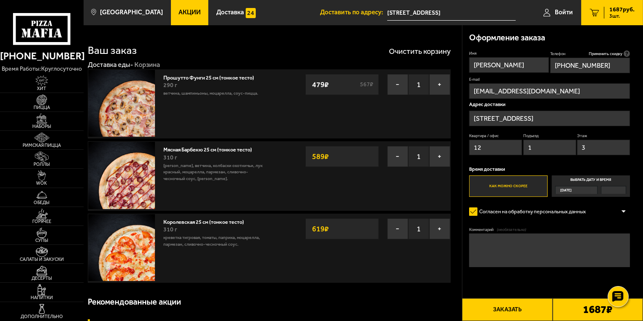
click at [0, 0] on input "Выбрать дату и время Сегодня" at bounding box center [0, 0] width 0 height 0
click at [625, 214] on div at bounding box center [624, 211] width 13 height 6
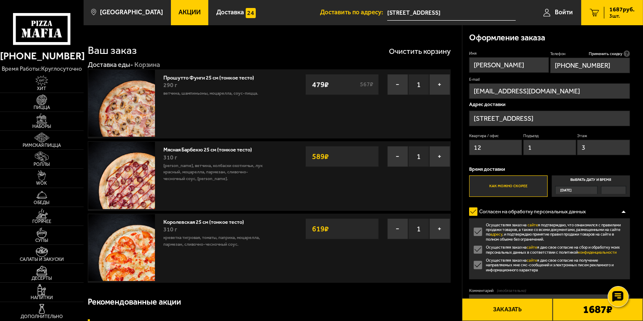
click at [625, 214] on div at bounding box center [624, 211] width 13 height 6
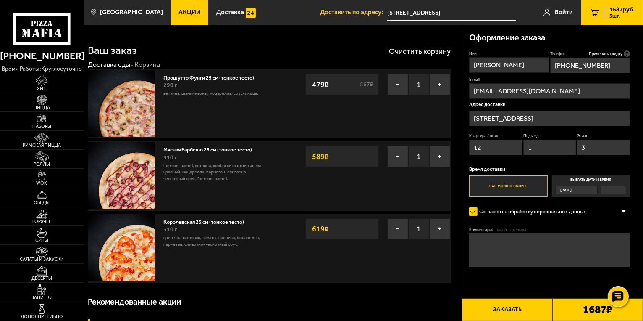
click at [499, 240] on textarea "Комментарий (необязательно)" at bounding box center [549, 250] width 161 height 34
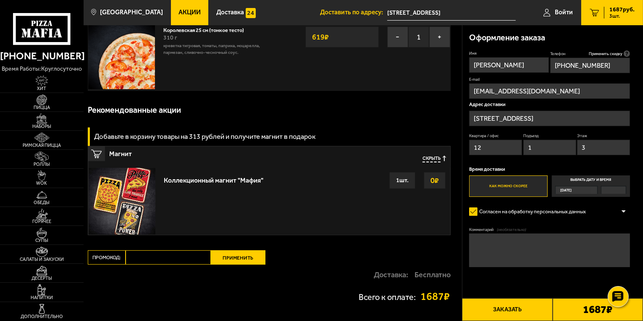
scroll to position [210, 0]
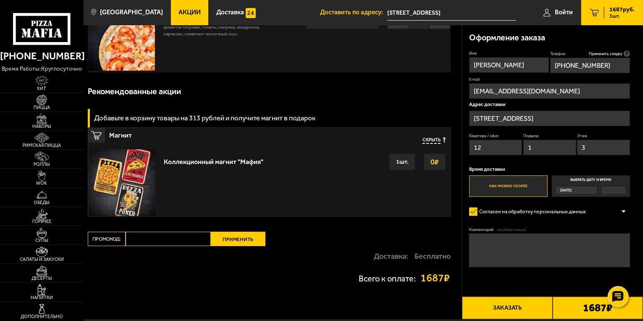
click at [135, 237] on input "Промокод:" at bounding box center [168, 239] width 85 height 14
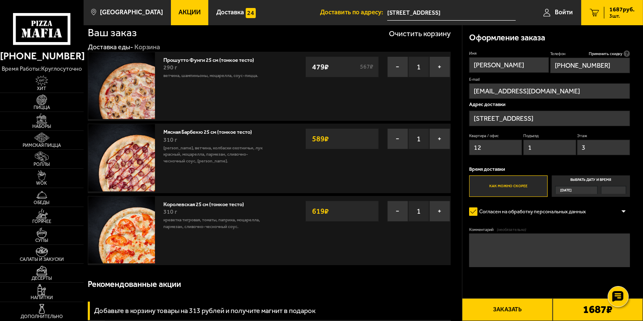
scroll to position [0, 0]
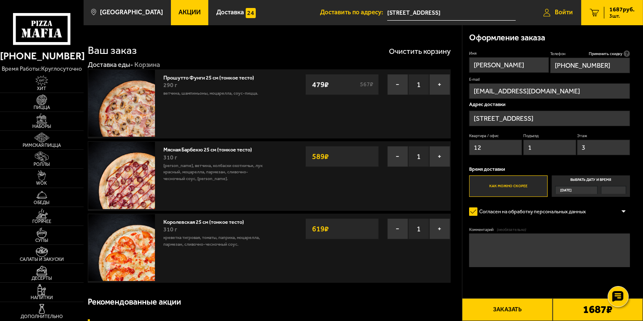
click at [572, 11] on span "Войти" at bounding box center [564, 12] width 18 height 6
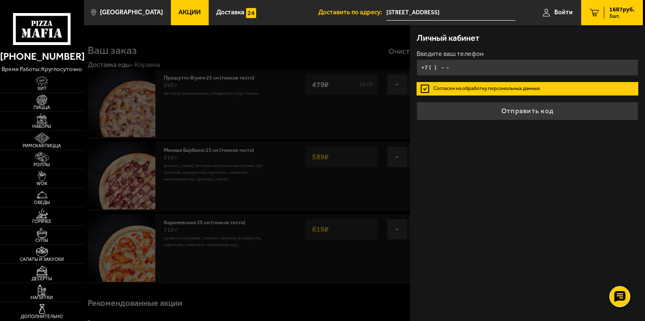
type input "+7 ( ) - -"
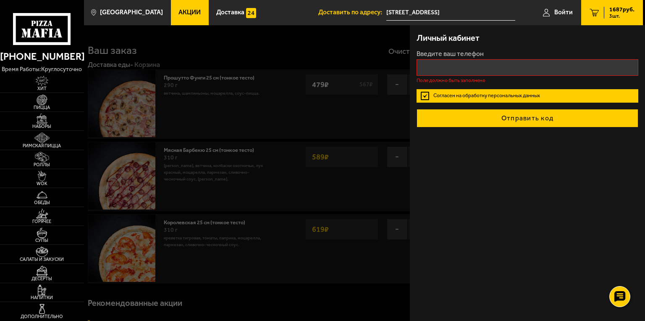
click at [514, 113] on button "Отправить код" at bounding box center [528, 118] width 222 height 18
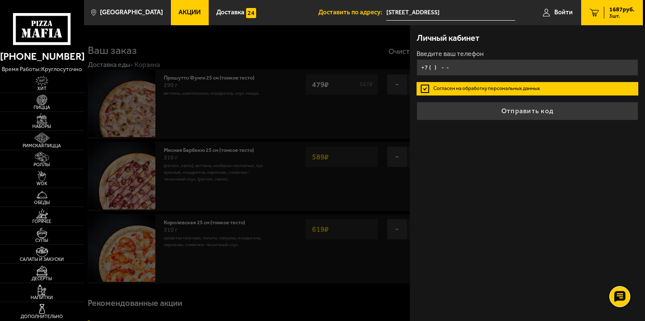
click at [452, 70] on input "+7 ( ) - -" at bounding box center [528, 67] width 222 height 16
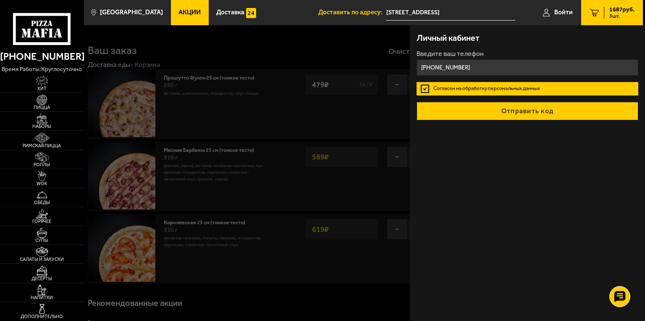
type input "[PHONE_NUMBER]"
click at [521, 116] on button "Отправить код" at bounding box center [528, 111] width 222 height 18
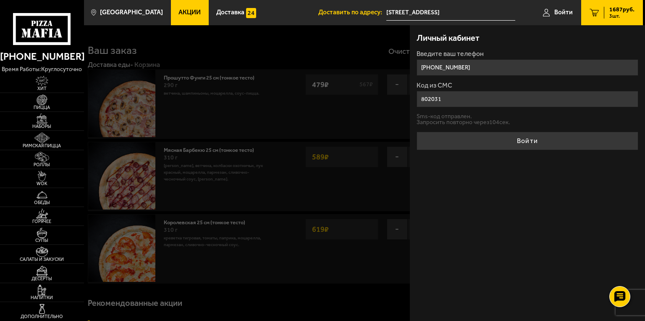
type input "802031"
click at [417, 132] on button "Войти" at bounding box center [528, 141] width 222 height 18
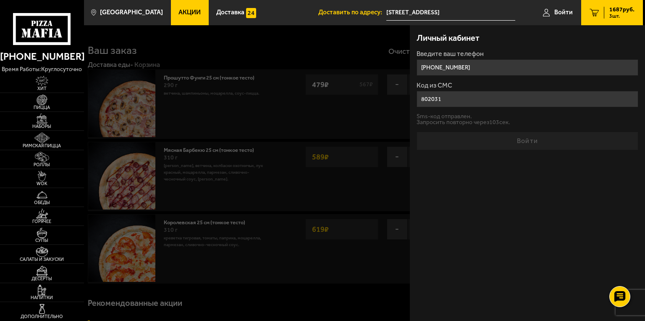
type input "[PHONE_NUMBER]"
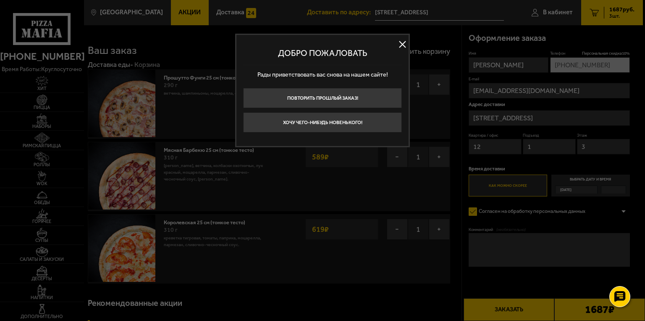
click at [400, 46] on button at bounding box center [402, 44] width 13 height 13
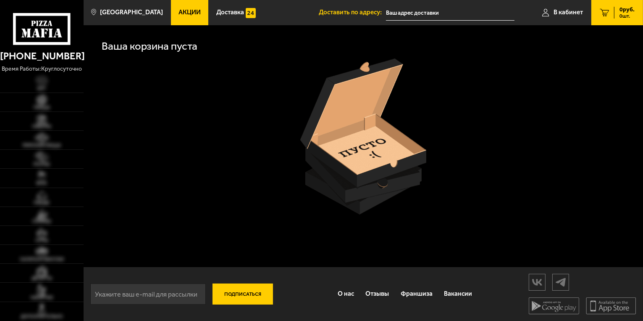
type input "[STREET_ADDRESS]"
click at [183, 13] on span "Акции" at bounding box center [190, 12] width 22 height 6
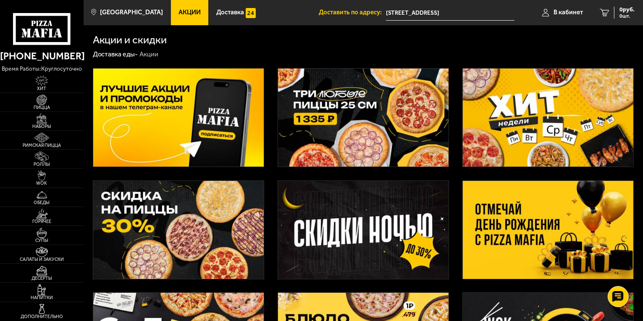
click at [381, 127] on img at bounding box center [363, 117] width 171 height 98
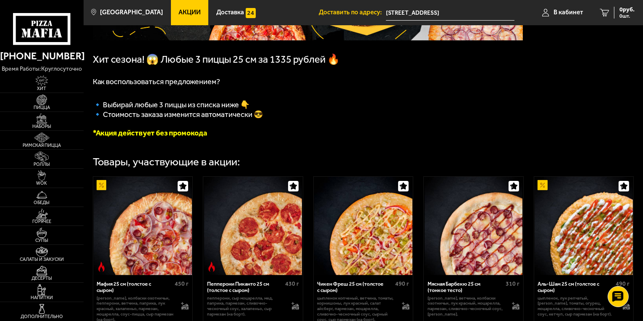
scroll to position [210, 0]
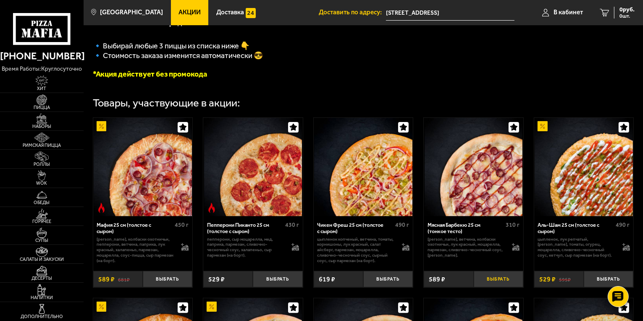
click at [498, 281] on button "Выбрать" at bounding box center [499, 279] width 50 height 16
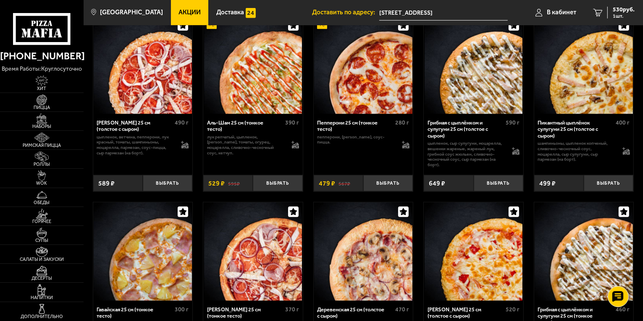
scroll to position [756, 0]
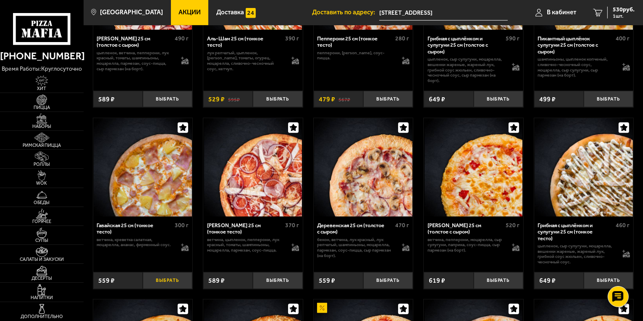
click at [176, 287] on button "Выбрать" at bounding box center [168, 280] width 50 height 16
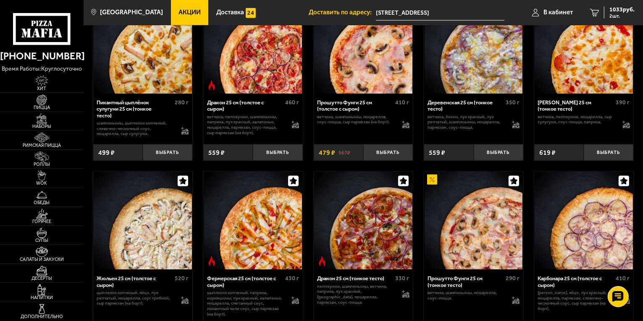
scroll to position [1093, 0]
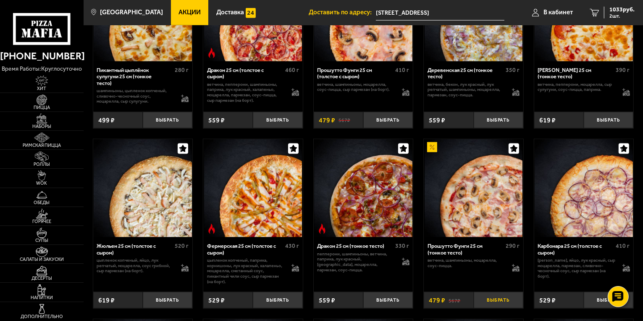
click at [499, 303] on button "Выбрать" at bounding box center [499, 300] width 50 height 16
click at [621, 5] on link "3 1512 руб. 3 шт." at bounding box center [613, 12] width 62 height 25
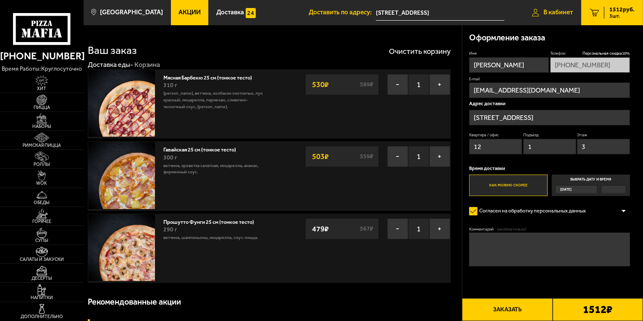
click at [551, 13] on span "В кабинет" at bounding box center [558, 12] width 29 height 6
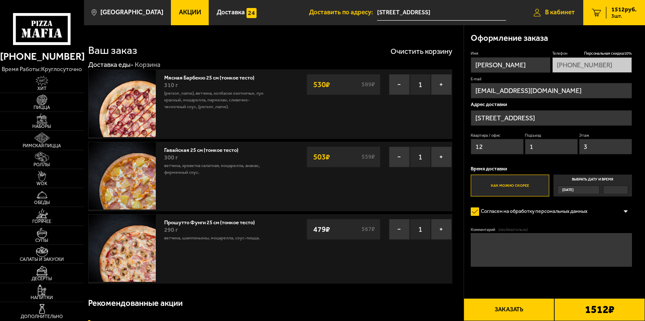
type input "[PHONE_NUMBER]"
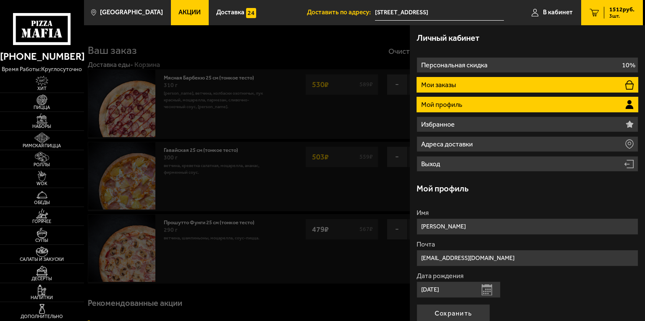
click at [506, 82] on li "Мои заказы" at bounding box center [528, 85] width 222 height 16
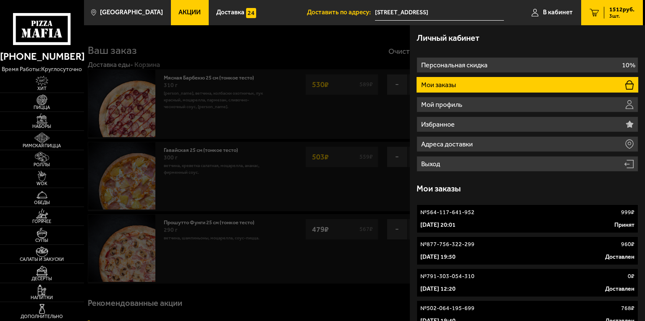
click at [518, 221] on div "[DATE] 20:01 Принят" at bounding box center [528, 225] width 214 height 8
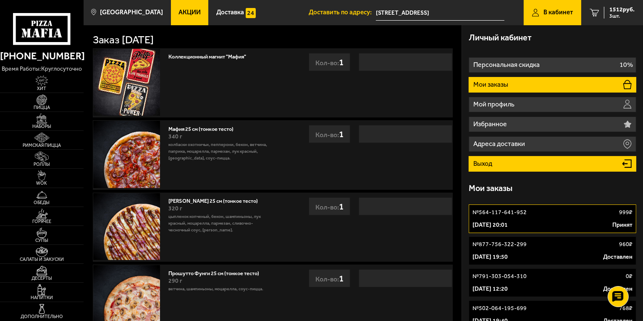
click at [518, 163] on li "Выход" at bounding box center [553, 164] width 168 height 16
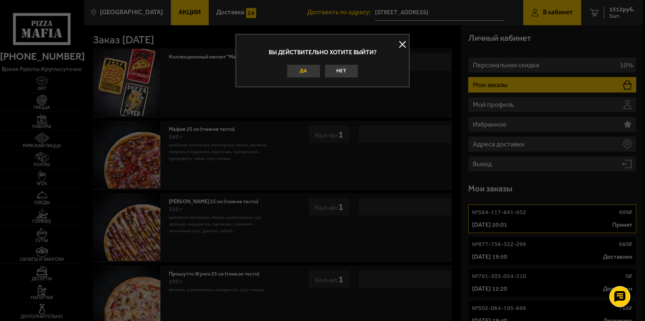
click at [306, 69] on button "Да" at bounding box center [304, 70] width 34 height 13
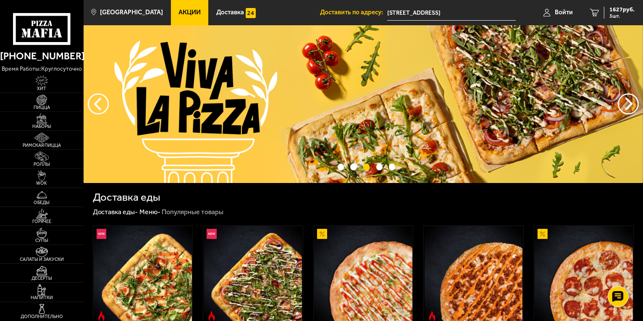
click at [179, 9] on span "Акции" at bounding box center [190, 12] width 22 height 6
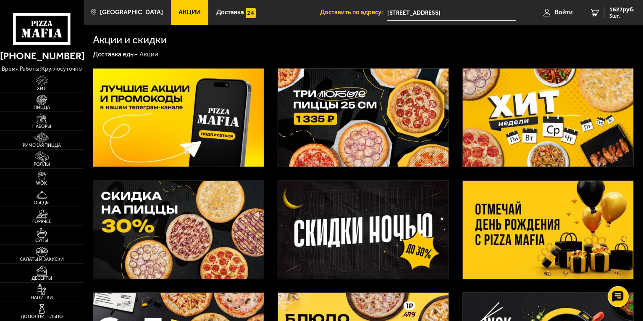
click at [394, 126] on img at bounding box center [363, 117] width 171 height 98
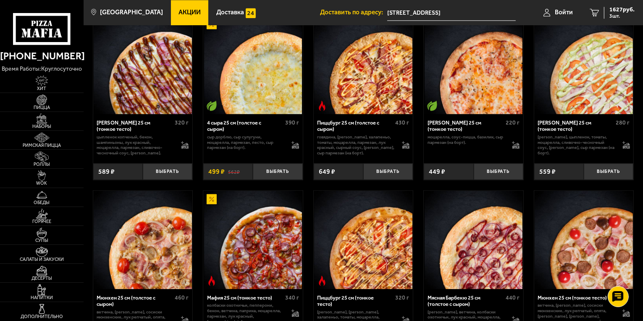
scroll to position [1807, 0]
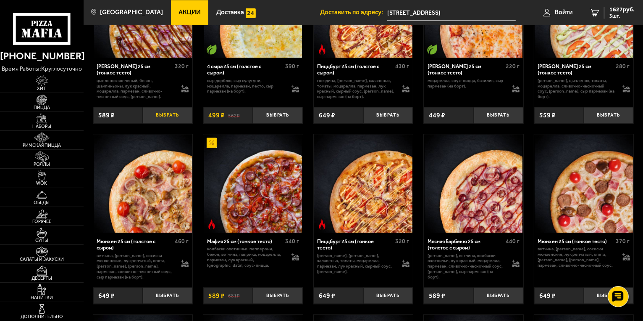
click at [160, 121] on button "Выбрать" at bounding box center [168, 115] width 50 height 16
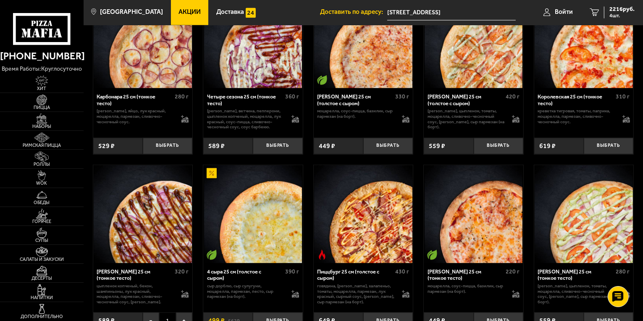
scroll to position [1555, 0]
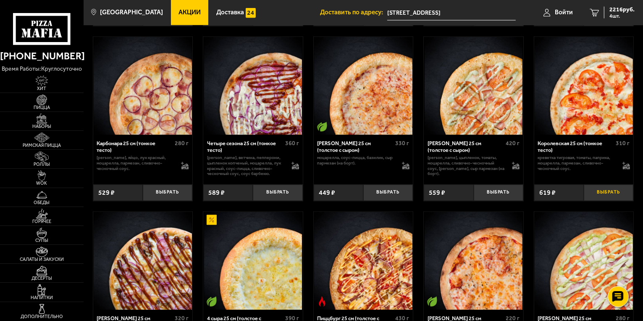
click at [620, 199] on button "Выбрать" at bounding box center [609, 192] width 50 height 16
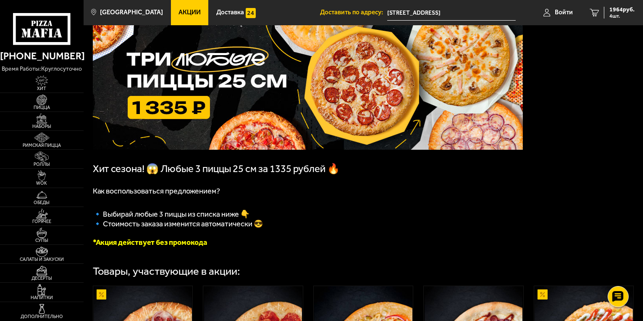
scroll to position [0, 0]
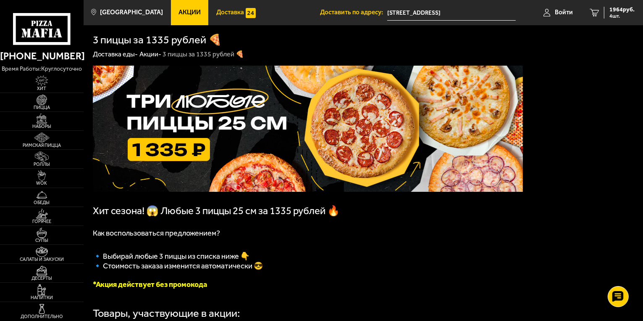
click at [227, 13] on span "Доставка" at bounding box center [230, 12] width 28 height 6
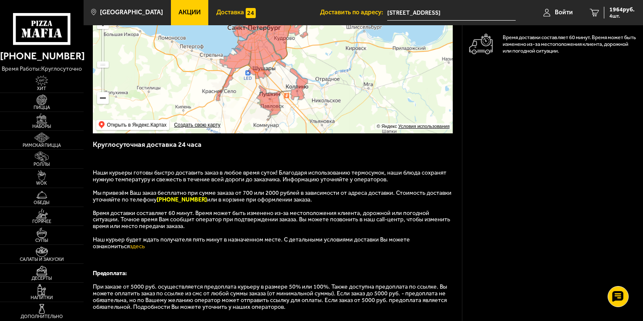
scroll to position [42, 0]
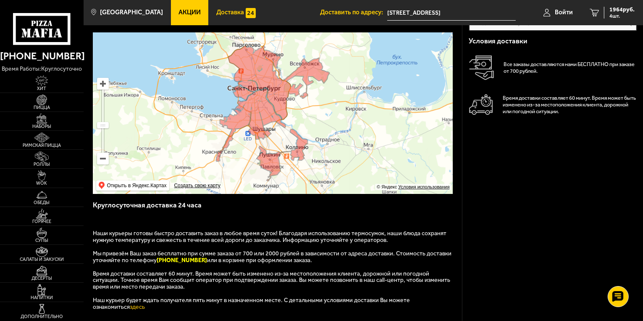
click at [224, 15] on span "Доставка" at bounding box center [230, 12] width 28 height 6
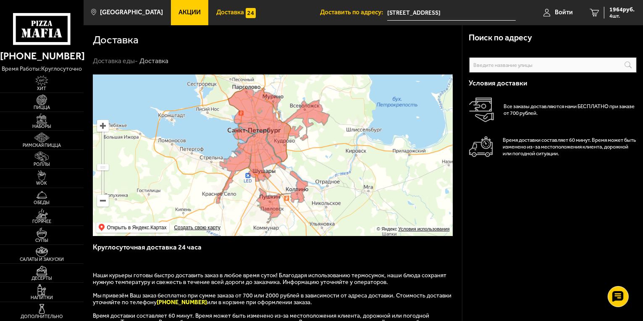
click at [220, 15] on span "Доставка" at bounding box center [230, 12] width 28 height 6
click at [179, 15] on span "Акции" at bounding box center [190, 12] width 22 height 6
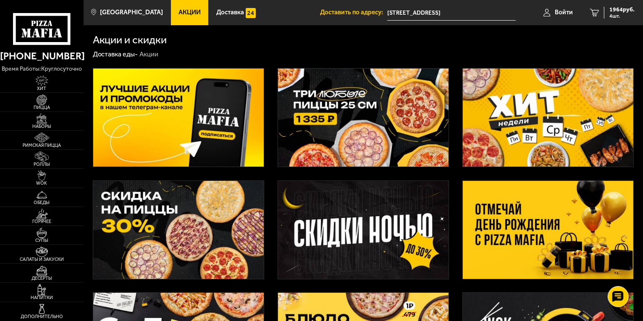
click at [358, 123] on img at bounding box center [363, 117] width 171 height 98
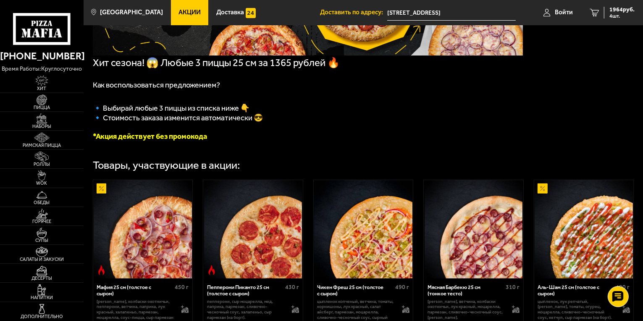
scroll to position [210, 0]
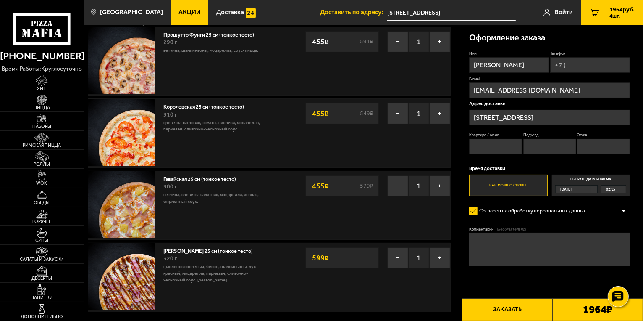
scroll to position [84, 0]
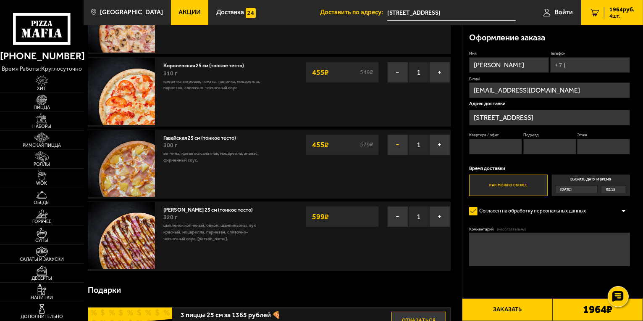
click at [399, 146] on button "−" at bounding box center [397, 144] width 21 height 21
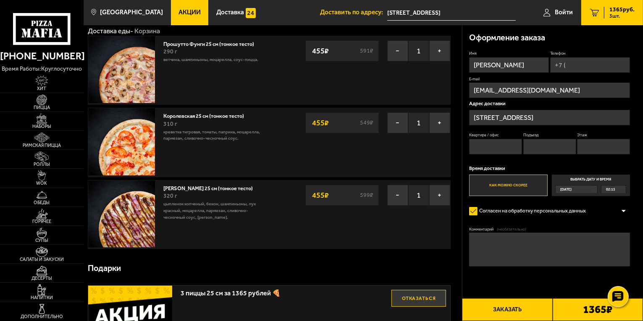
scroll to position [0, 0]
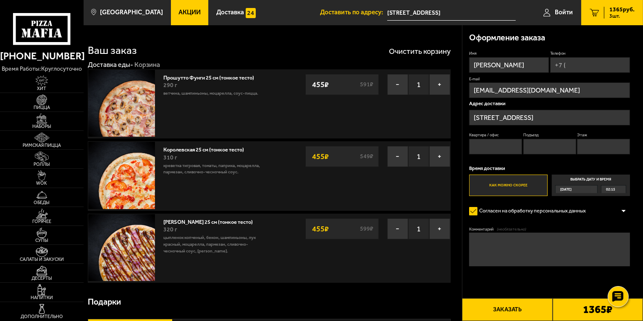
click at [531, 66] on input "[PERSON_NAME]" at bounding box center [509, 65] width 80 height 16
type input "[PERSON_NAME]"
type input "[PHONE_NUMBER]"
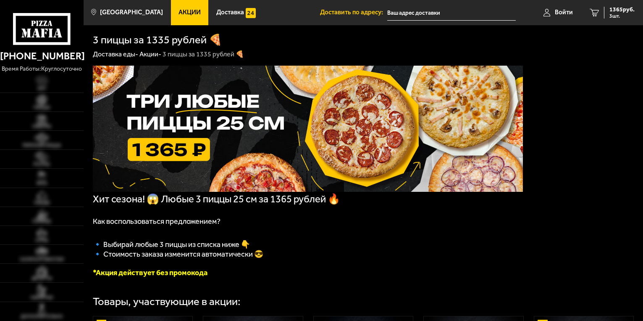
type input "[STREET_ADDRESS]"
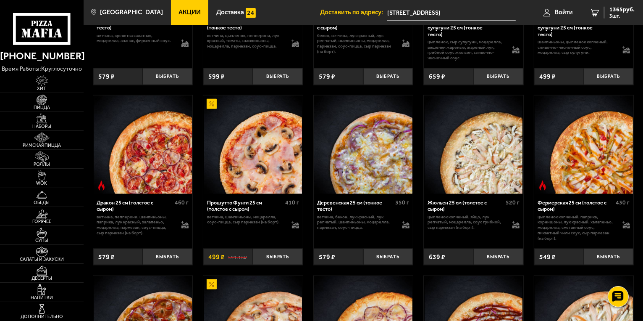
scroll to position [883, 0]
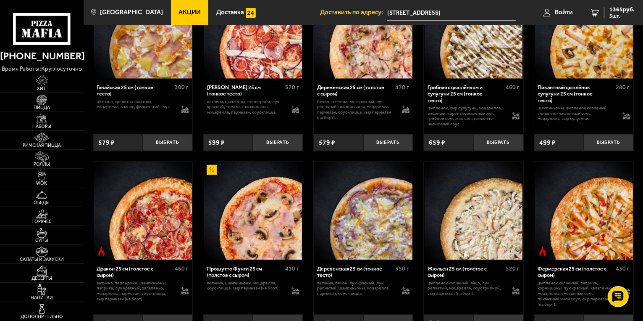
click at [190, 11] on span "Акции" at bounding box center [190, 12] width 22 height 6
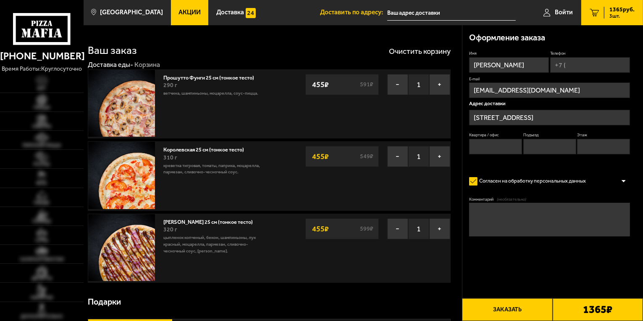
type input "[STREET_ADDRESS]"
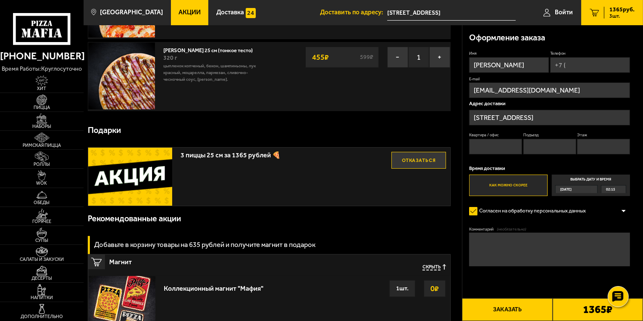
scroll to position [84, 0]
